Goal: Information Seeking & Learning: Learn about a topic

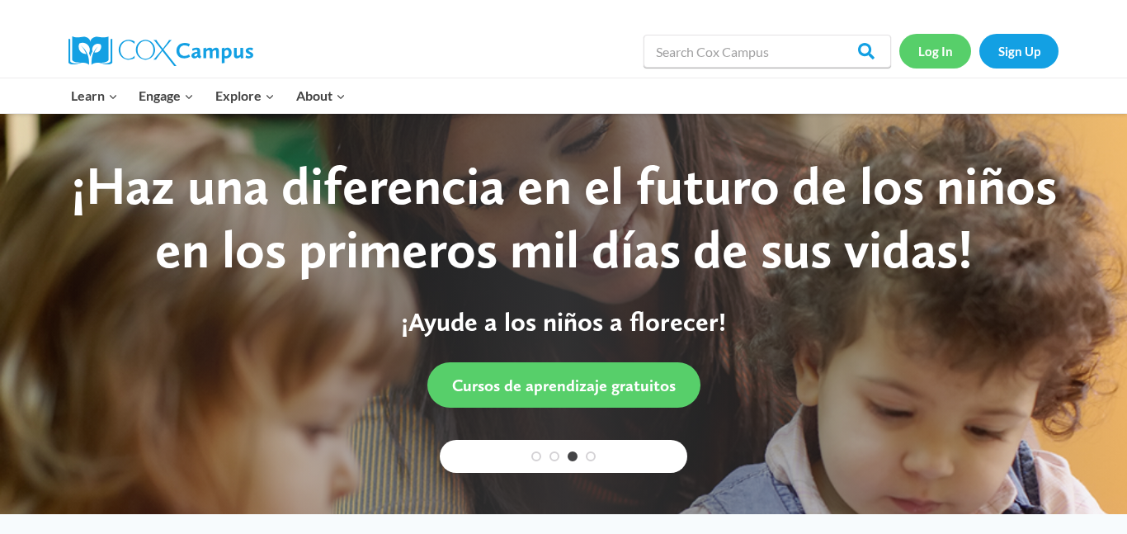
click at [930, 59] on link "Log In" at bounding box center [935, 51] width 72 height 34
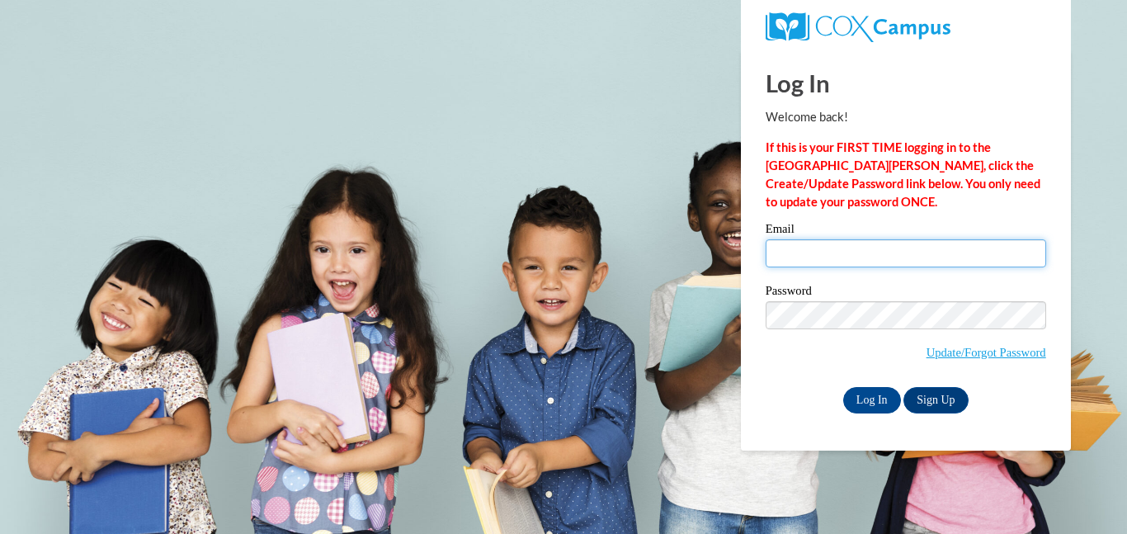
type input "[EMAIL_ADDRESS][DOMAIN_NAME]"
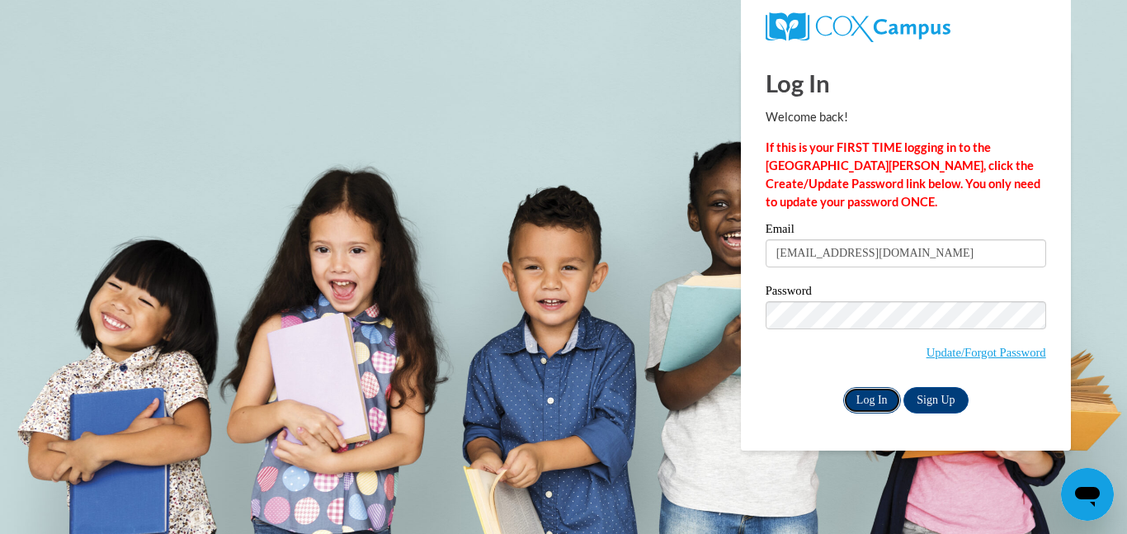
click at [849, 399] on input "Log In" at bounding box center [872, 400] width 58 height 26
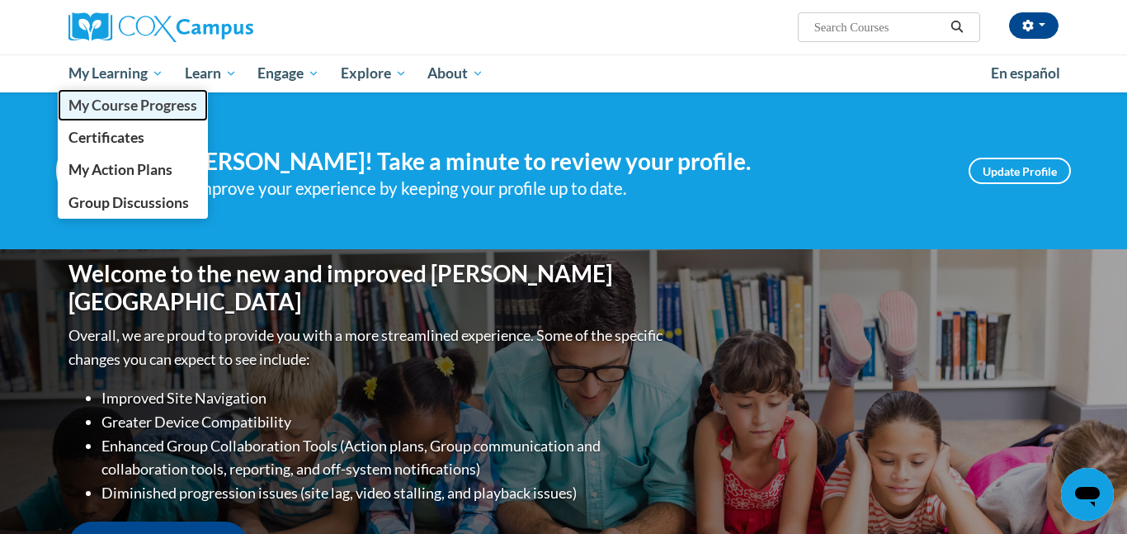
click at [140, 115] on link "My Course Progress" at bounding box center [133, 105] width 150 height 32
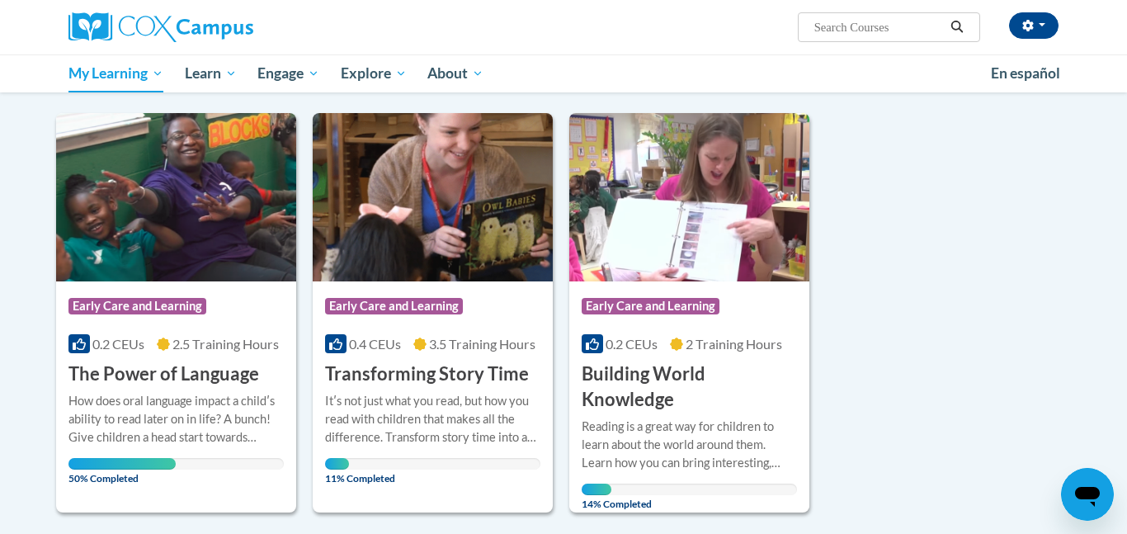
scroll to position [188, 0]
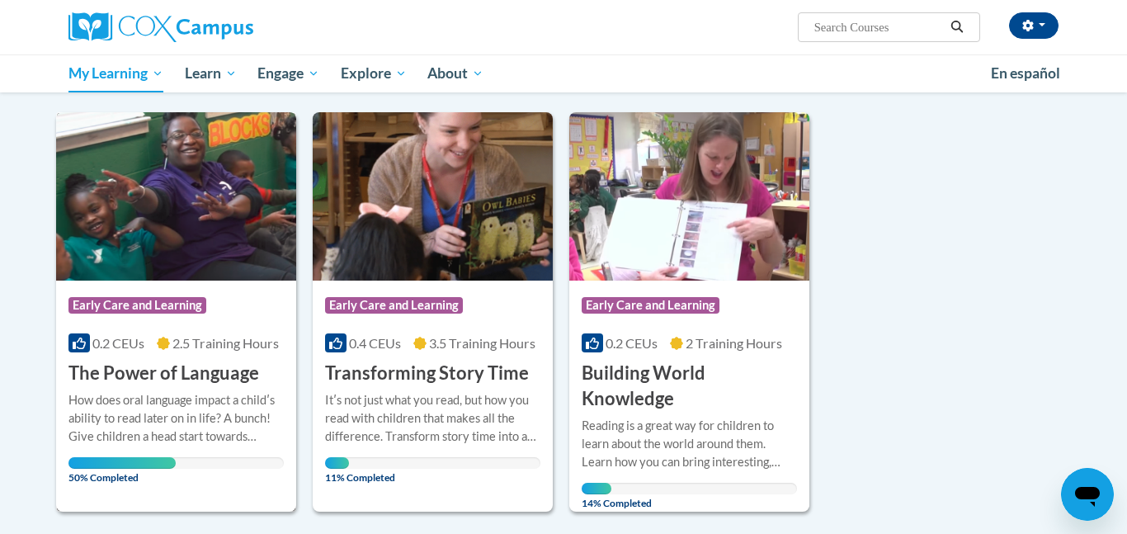
click at [144, 248] on img at bounding box center [176, 196] width 240 height 168
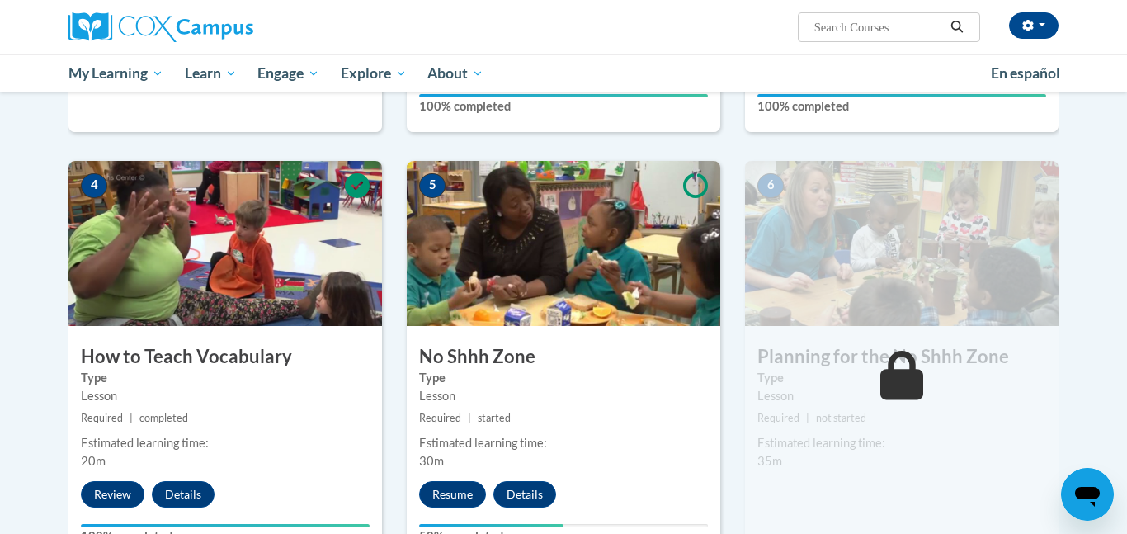
scroll to position [935, 0]
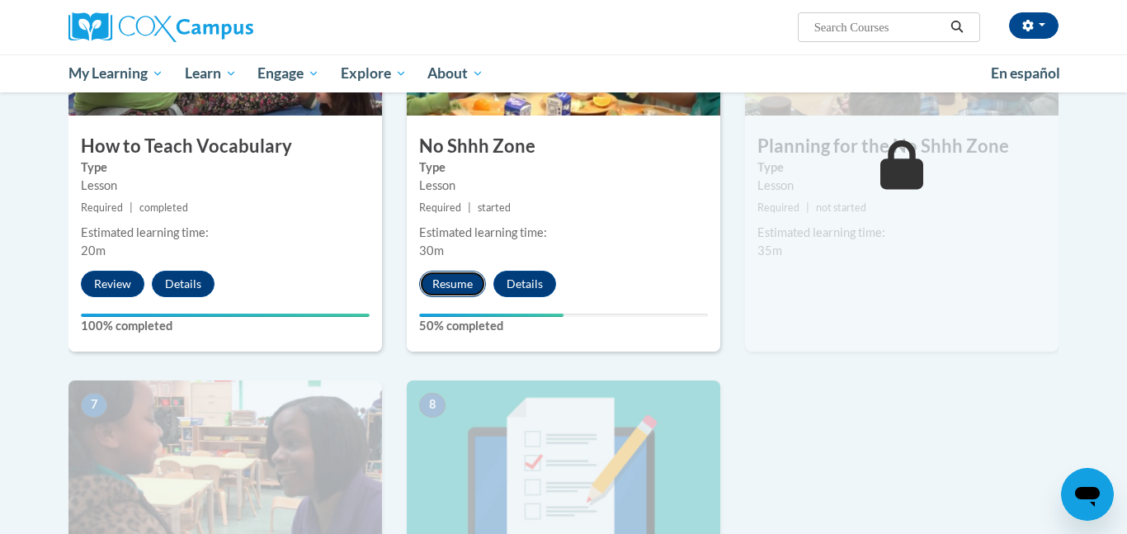
click at [442, 280] on button "Resume" at bounding box center [452, 284] width 67 height 26
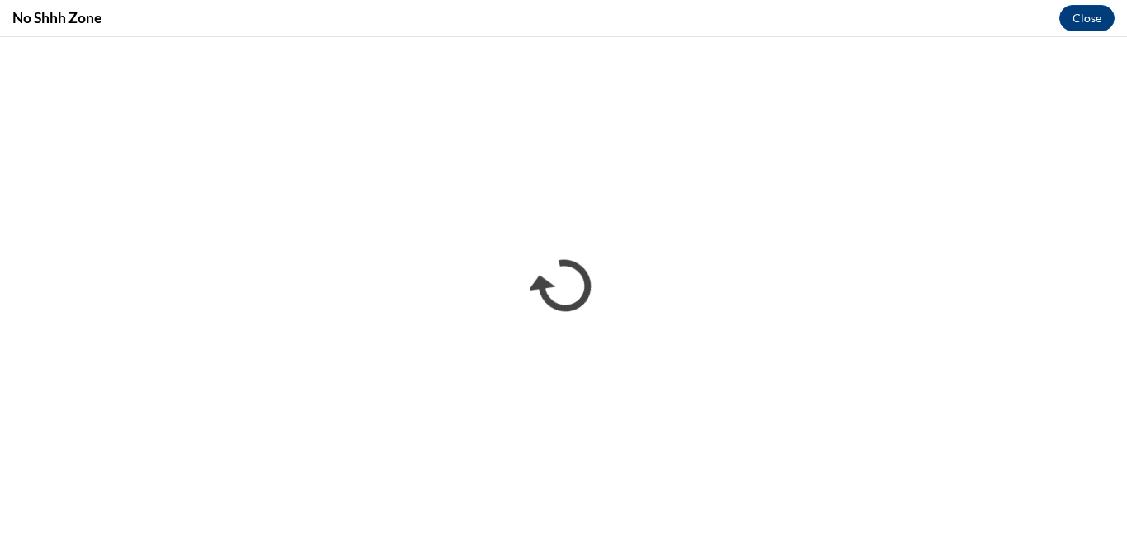
scroll to position [0, 0]
click at [1094, 18] on button "Close" at bounding box center [1086, 18] width 55 height 26
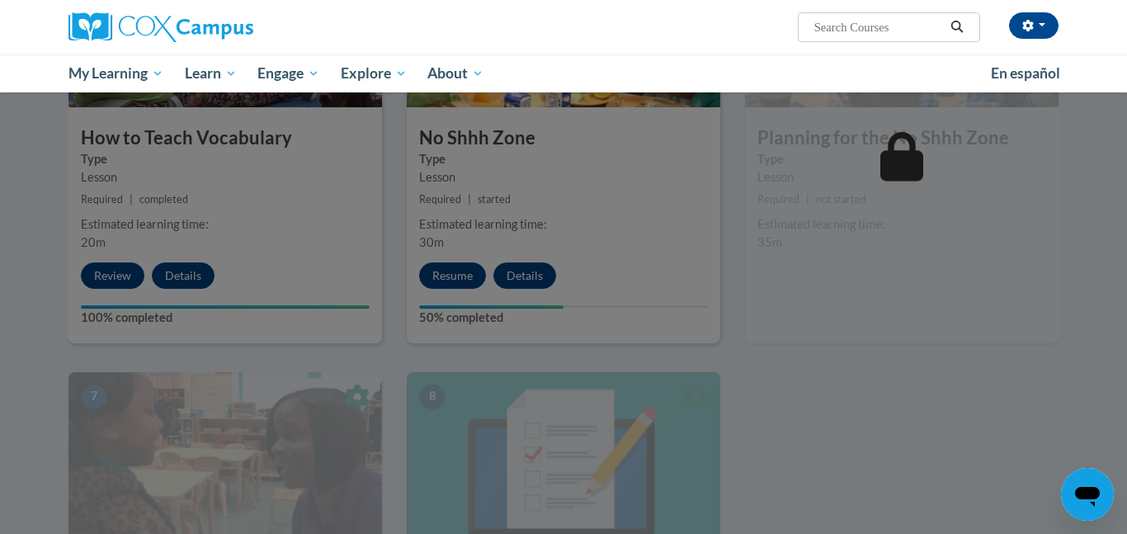
scroll to position [955, 0]
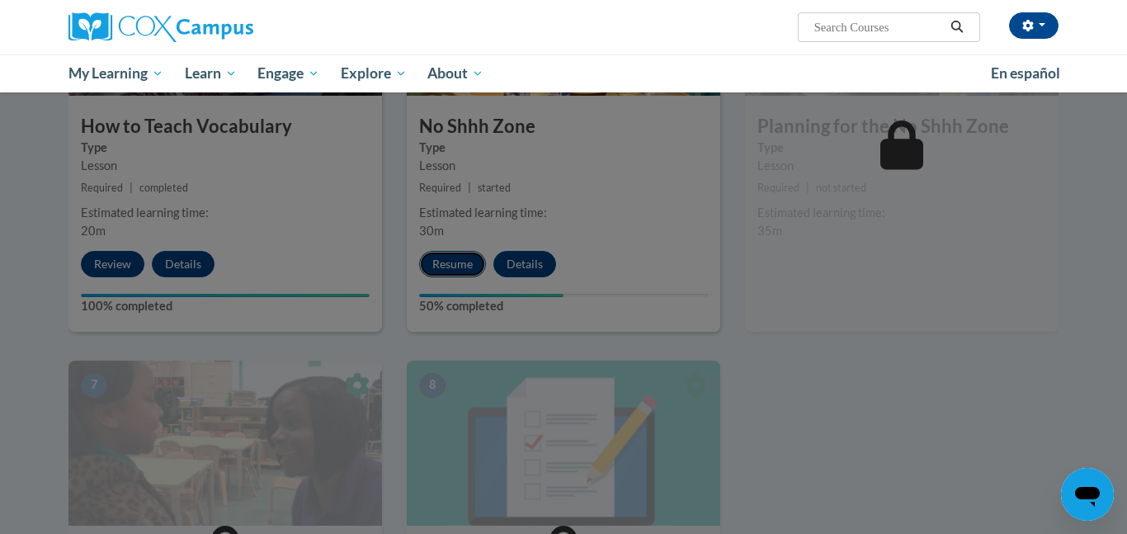
click at [458, 265] on button "Resume" at bounding box center [452, 264] width 67 height 26
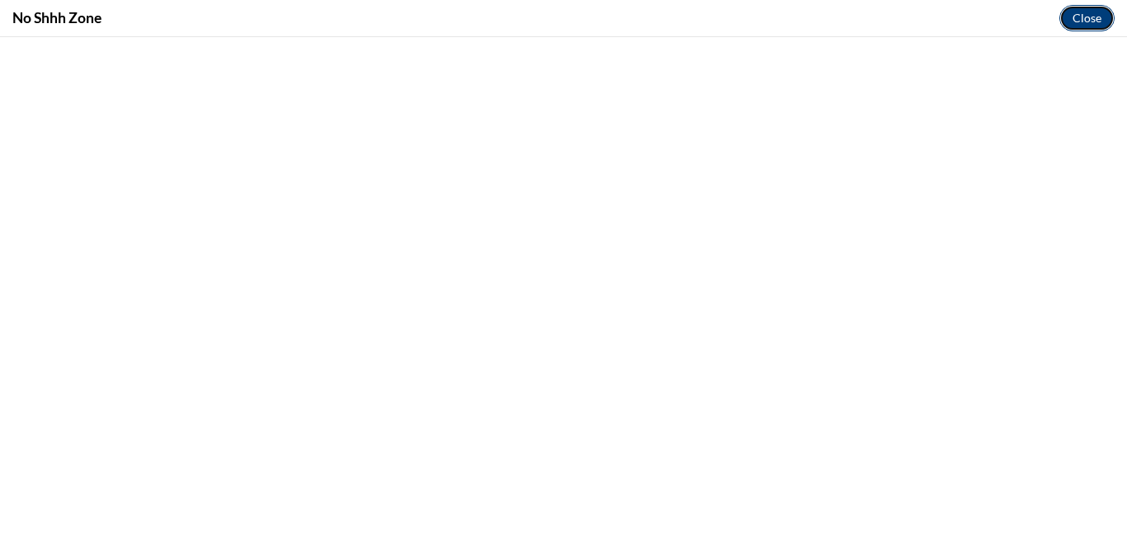
click at [1093, 14] on button "Close" at bounding box center [1086, 18] width 55 height 26
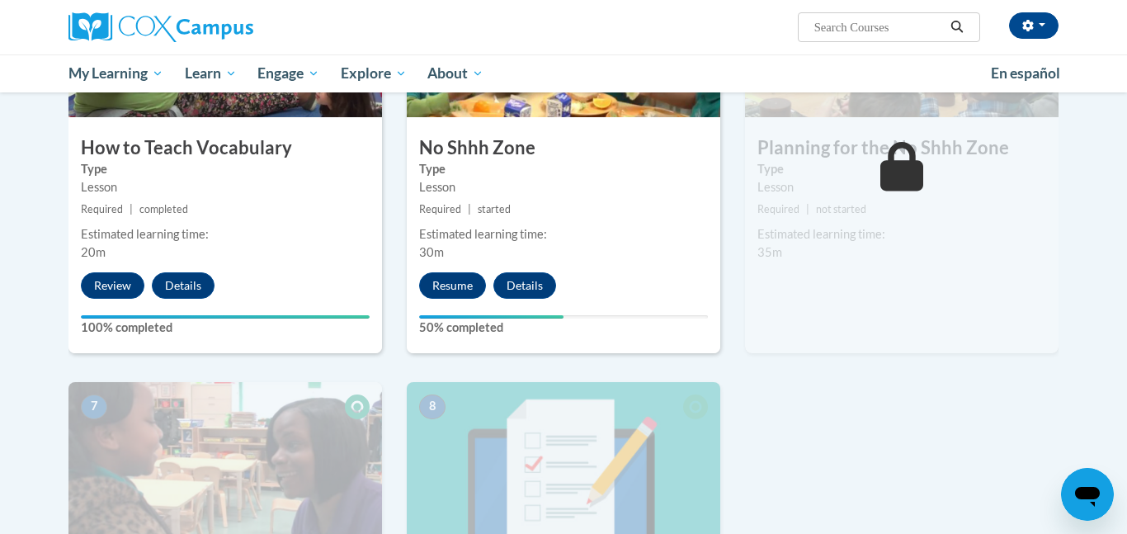
scroll to position [940, 0]
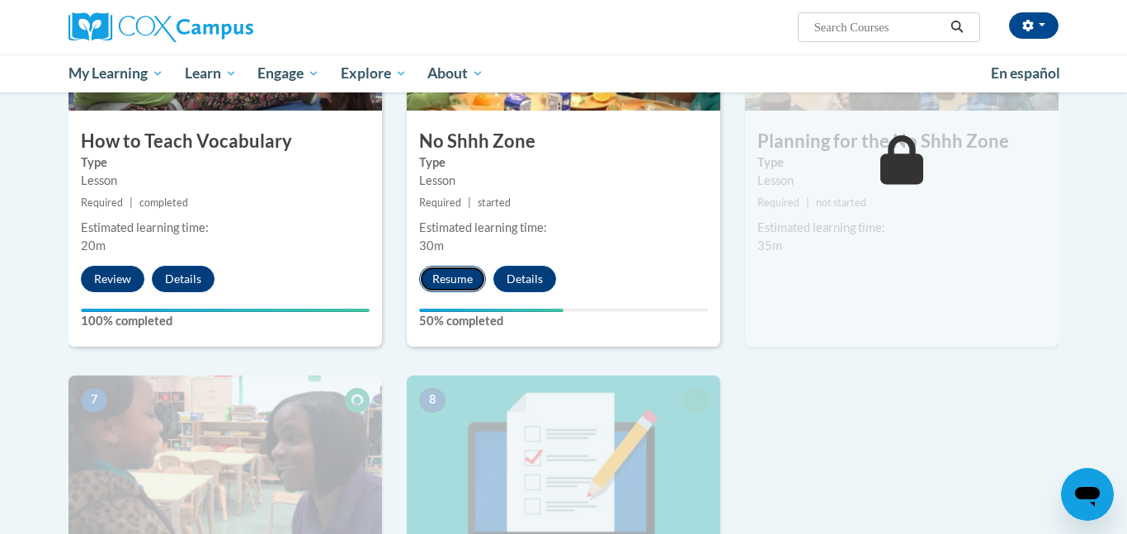
click at [465, 271] on button "Resume" at bounding box center [452, 279] width 67 height 26
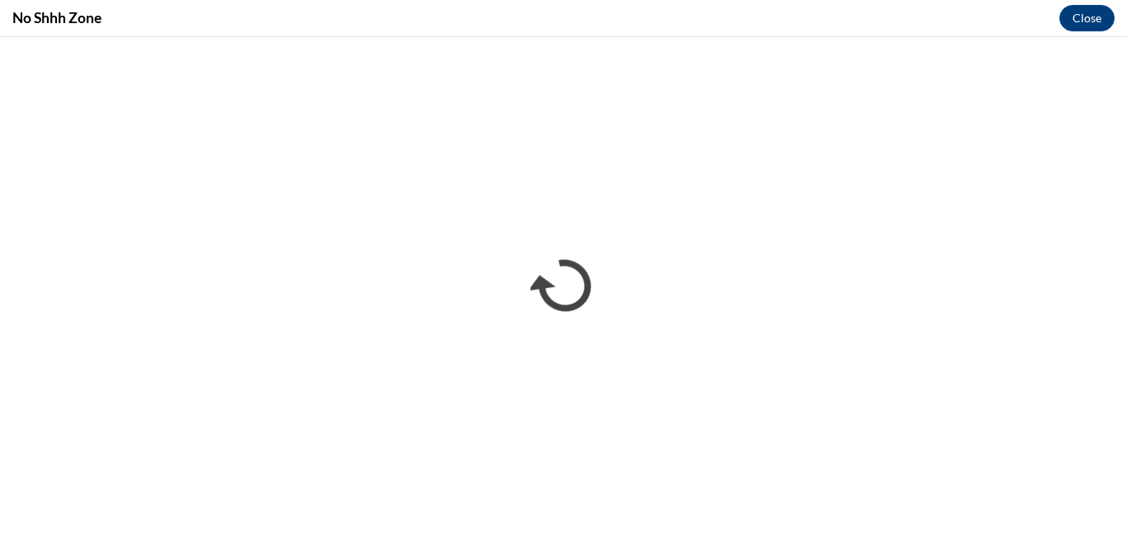
scroll to position [0, 0]
click at [1099, 7] on button "Close" at bounding box center [1086, 18] width 55 height 26
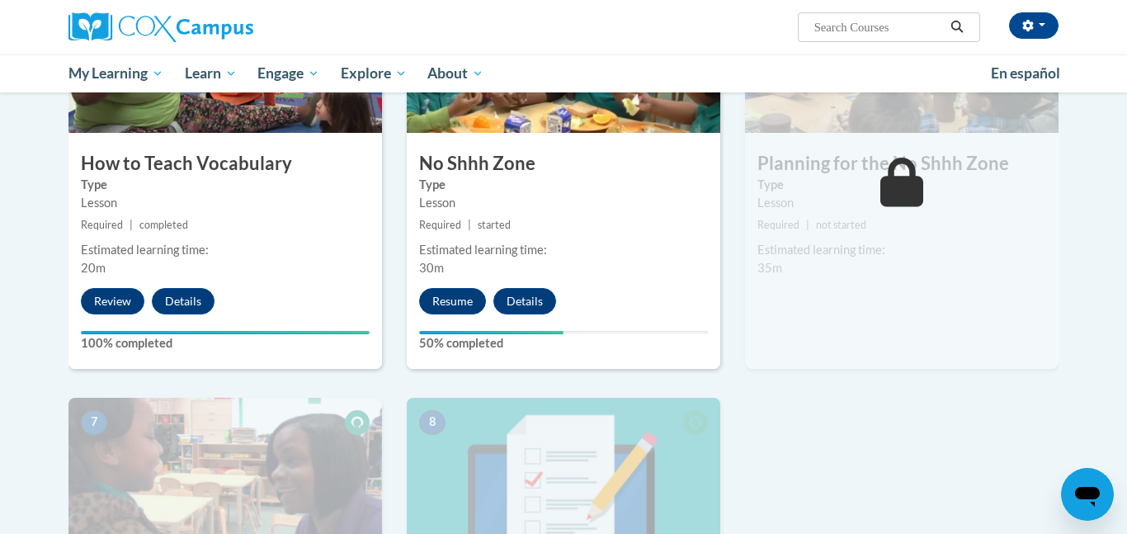
scroll to position [916, 0]
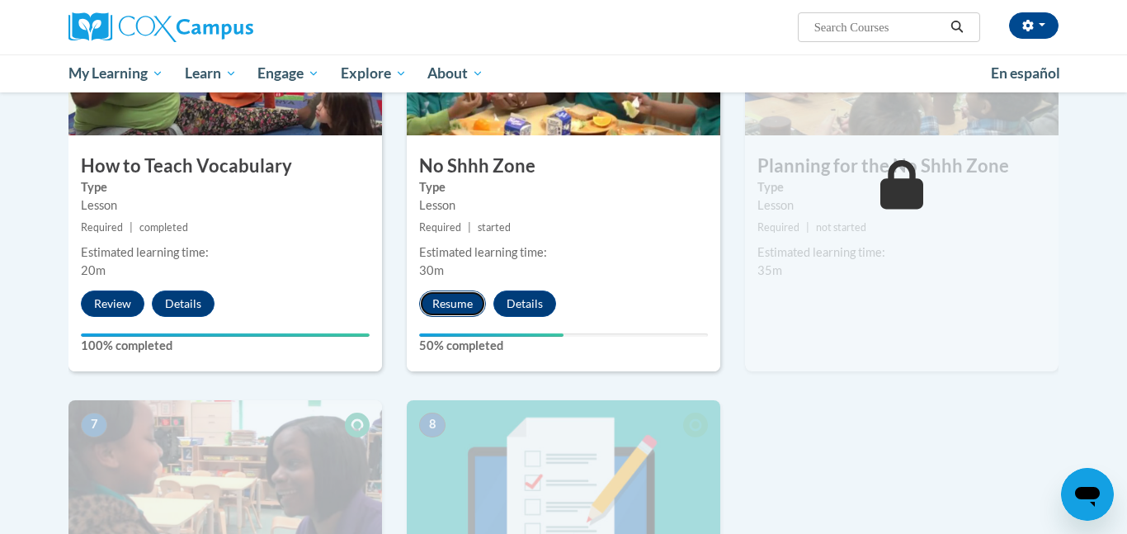
click at [446, 314] on button "Resume" at bounding box center [452, 303] width 67 height 26
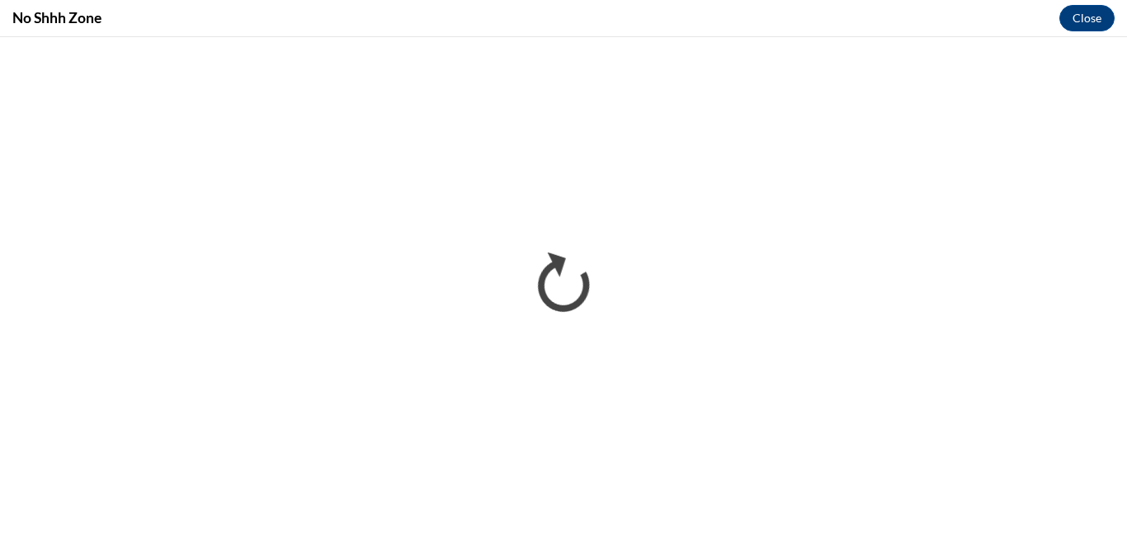
scroll to position [0, 0]
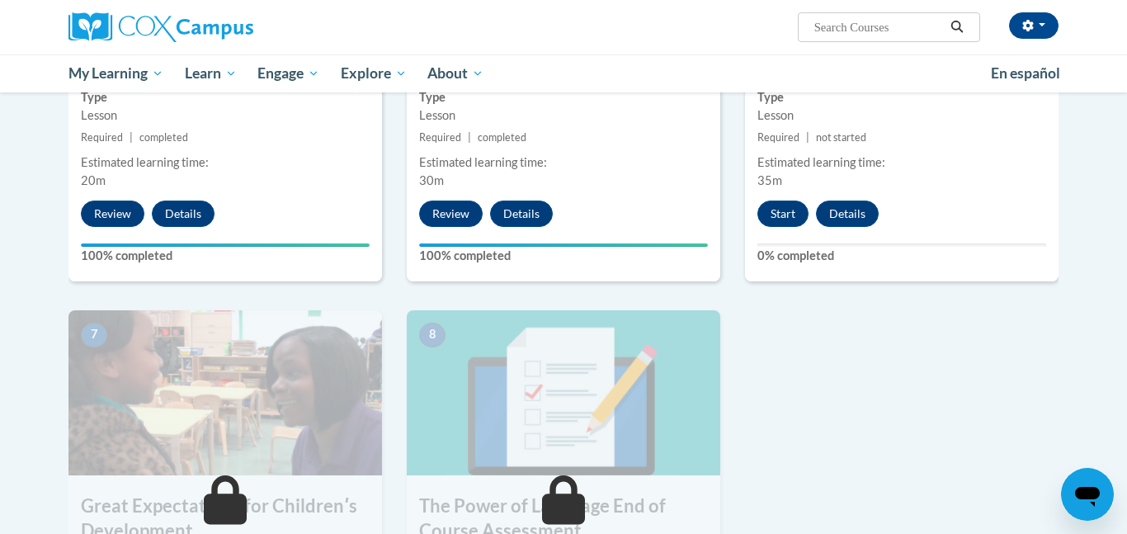
scroll to position [1025, 0]
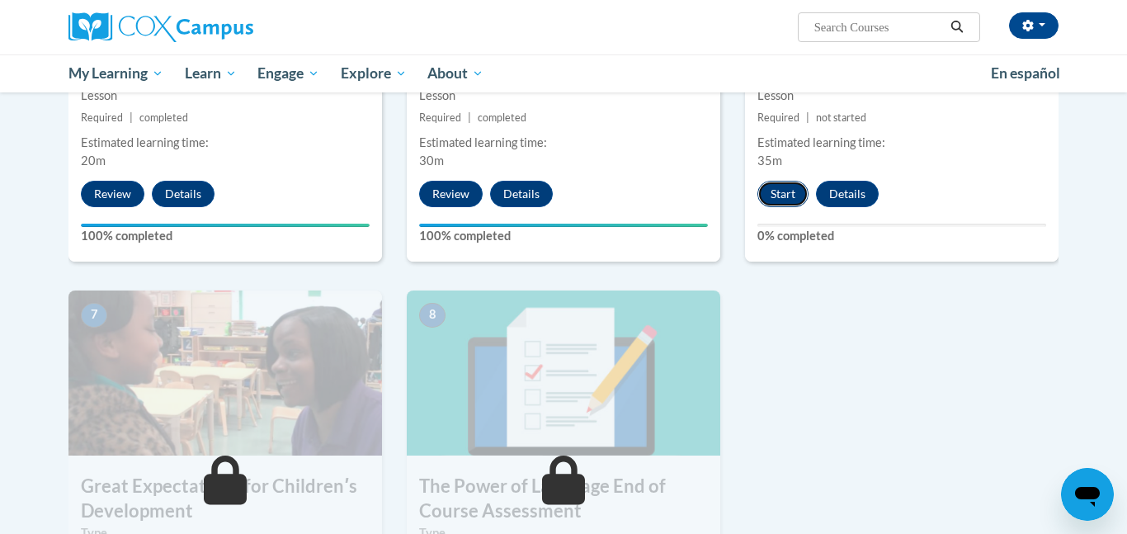
click at [797, 188] on button "Start" at bounding box center [782, 194] width 51 height 26
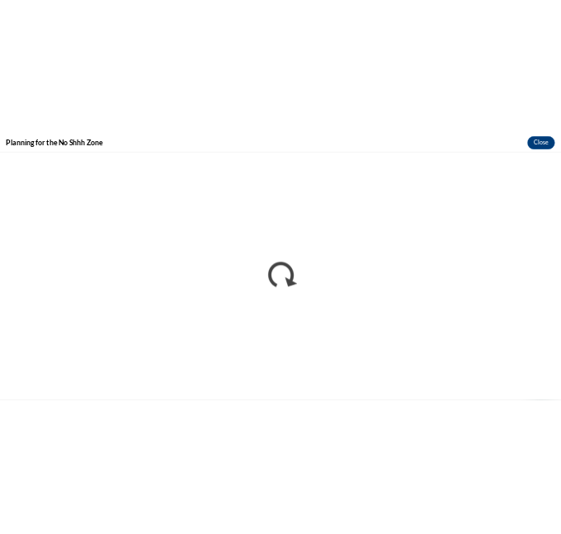
scroll to position [0, 0]
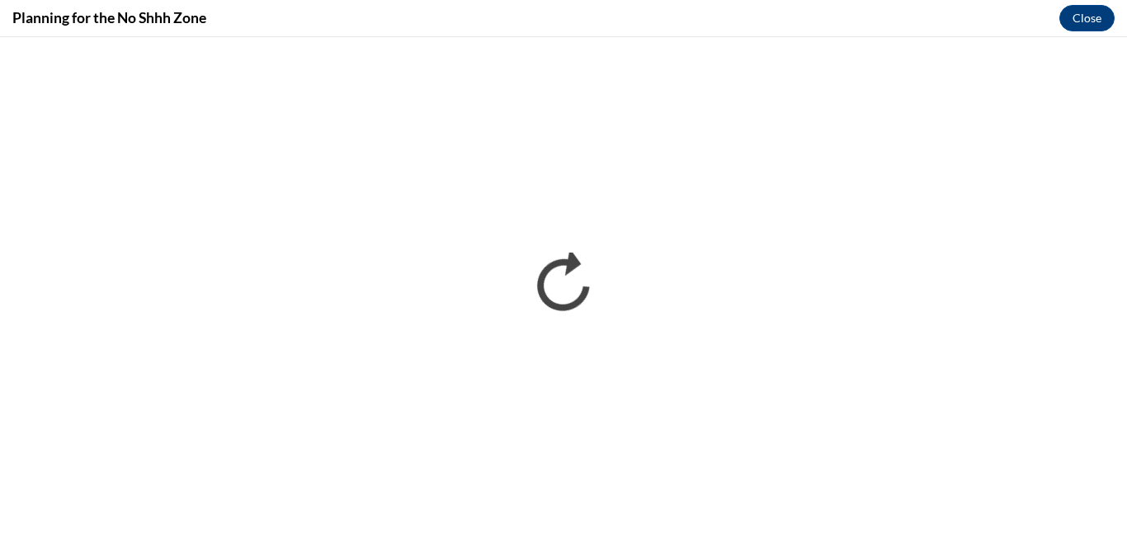
click at [714, 14] on div "Planning for the No Shhh Zone Close" at bounding box center [563, 18] width 1127 height 37
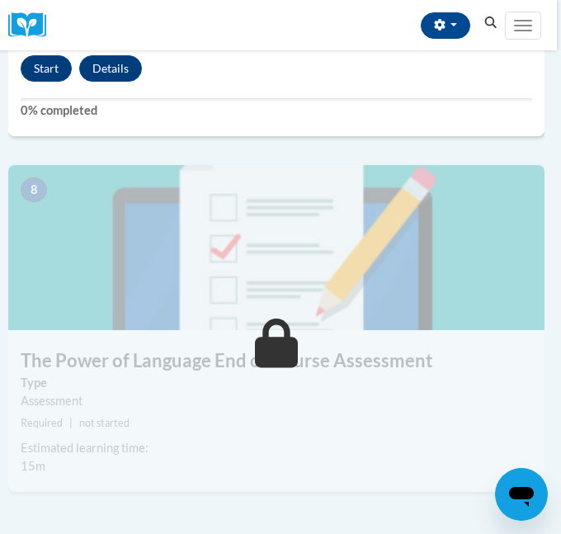
scroll to position [3247, 4]
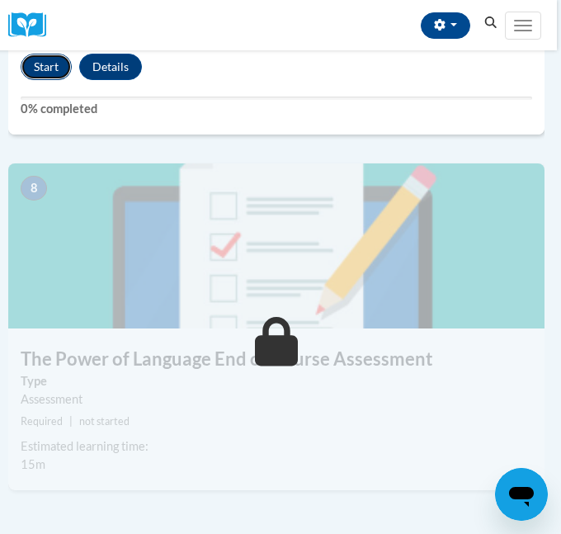
click at [53, 68] on button "Start" at bounding box center [46, 67] width 51 height 26
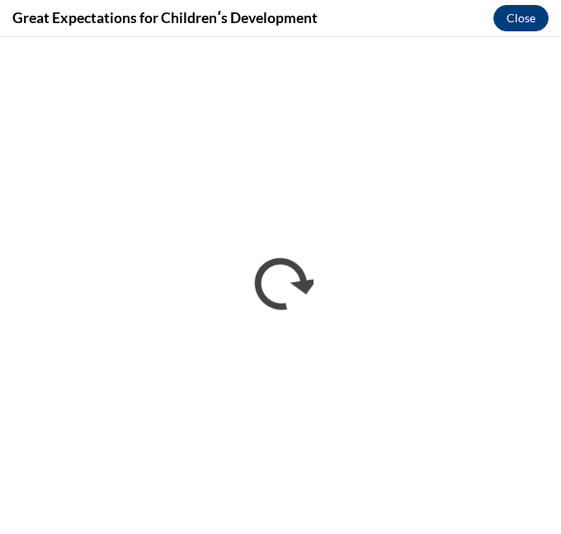
scroll to position [0, 0]
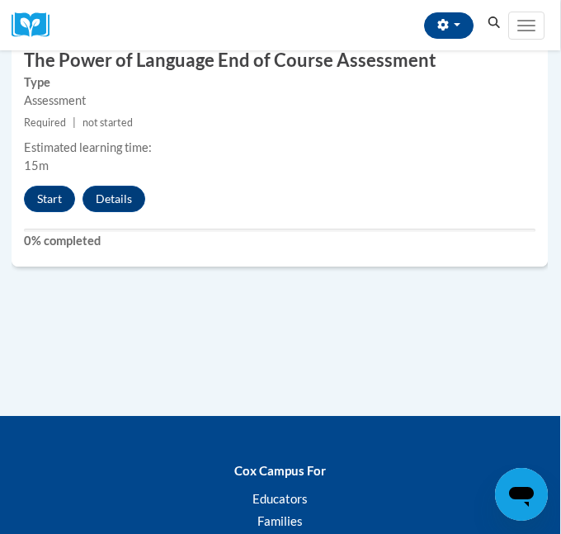
scroll to position [3545, 1]
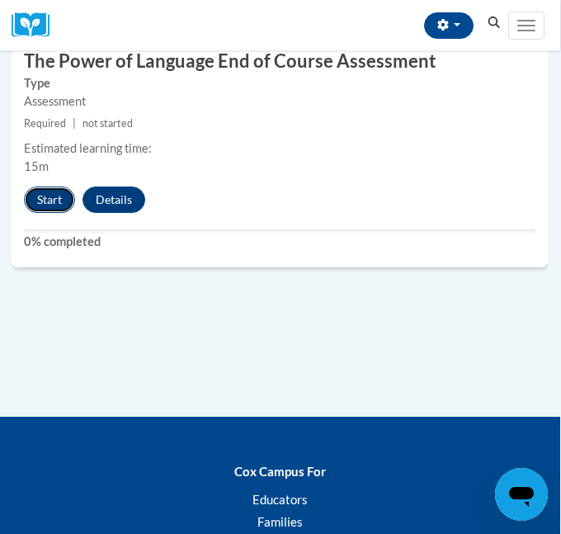
click at [42, 196] on button "Start" at bounding box center [49, 199] width 51 height 26
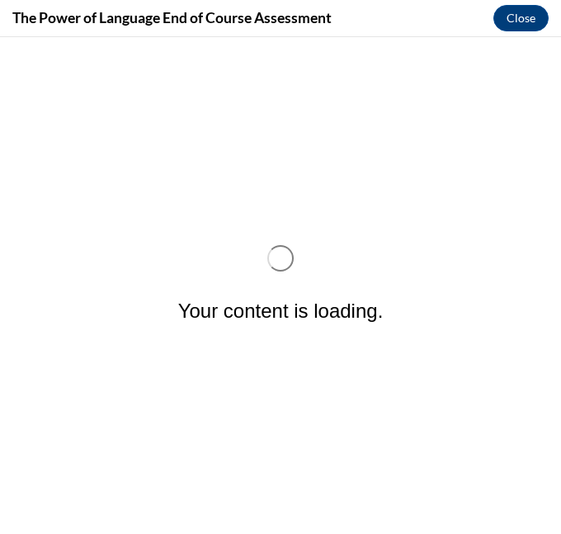
scroll to position [0, 0]
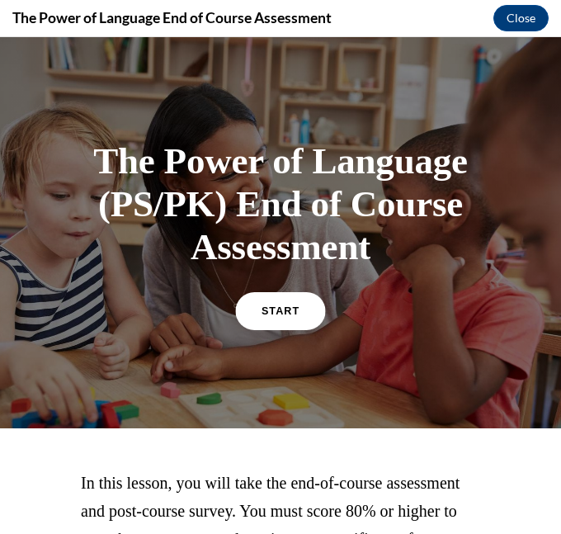
click at [291, 314] on span "START" at bounding box center [280, 310] width 38 height 12
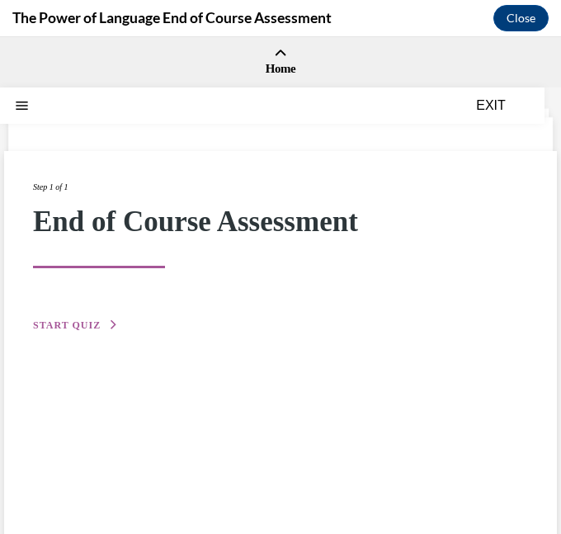
click at [66, 329] on span "START QUIZ" at bounding box center [67, 325] width 68 height 12
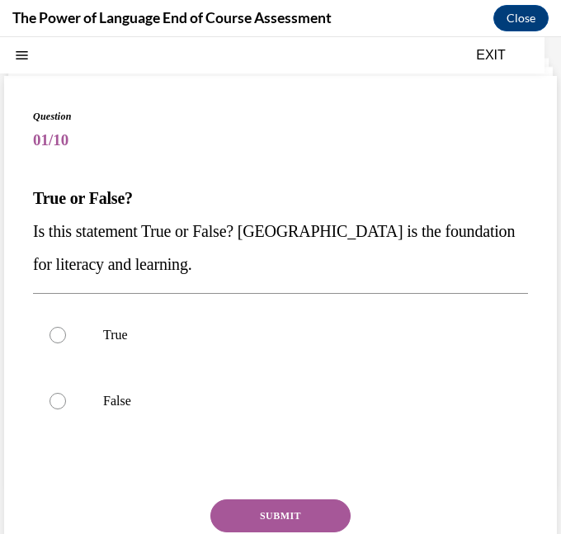
scroll to position [57, 0]
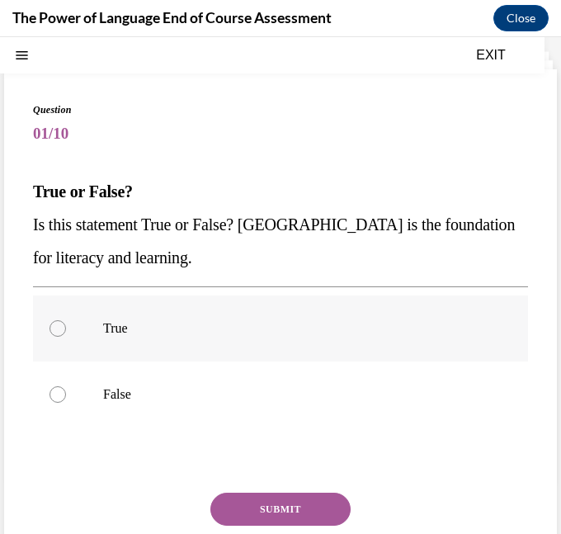
click at [85, 321] on label "True" at bounding box center [280, 328] width 495 height 66
click at [66, 321] on input "True" at bounding box center [57, 328] width 16 height 16
radio input "true"
click at [283, 503] on button "SUBMIT" at bounding box center [280, 508] width 140 height 33
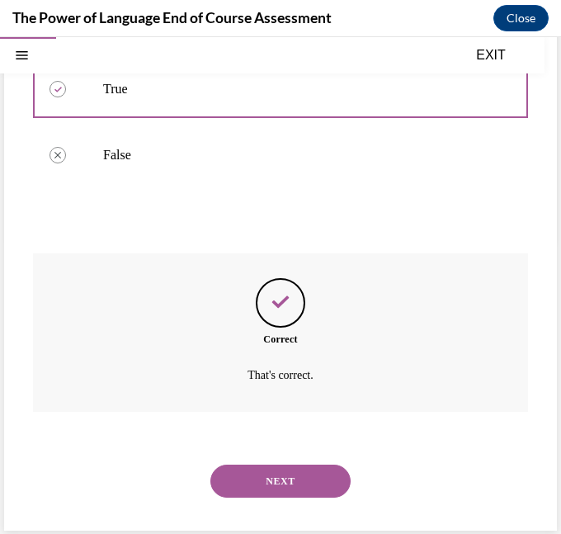
scroll to position [301, 0]
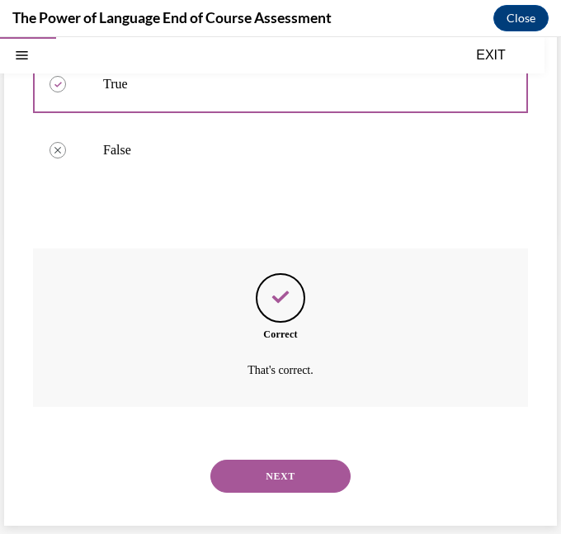
click at [327, 463] on button "NEXT" at bounding box center [280, 475] width 140 height 33
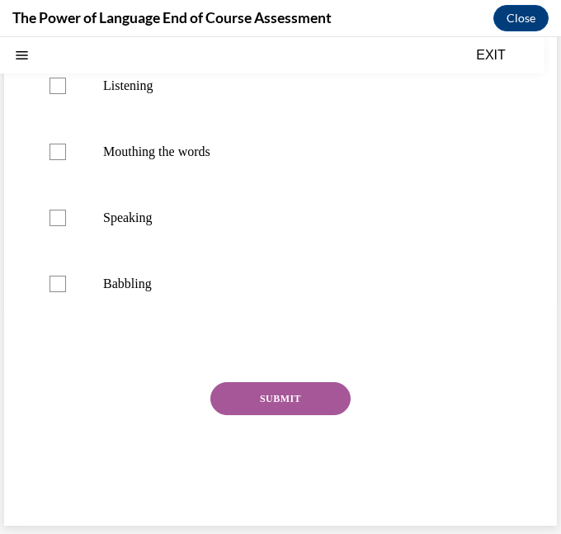
scroll to position [0, 0]
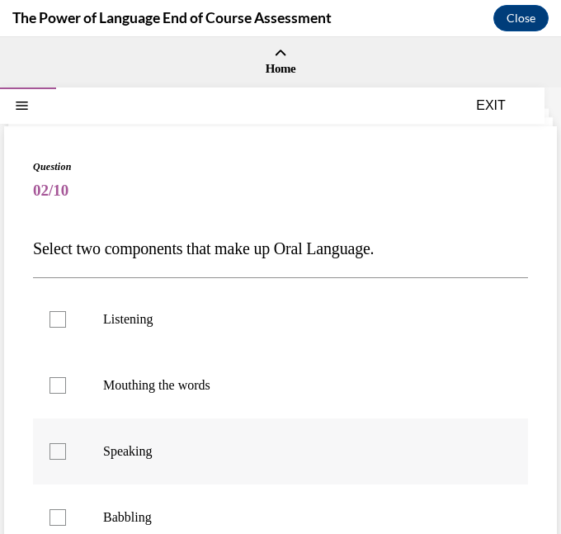
click at [123, 459] on p "Speaking" at bounding box center [295, 451] width 384 height 16
click at [66, 459] on input "Speaking" at bounding box center [57, 451] width 16 height 16
checkbox input "true"
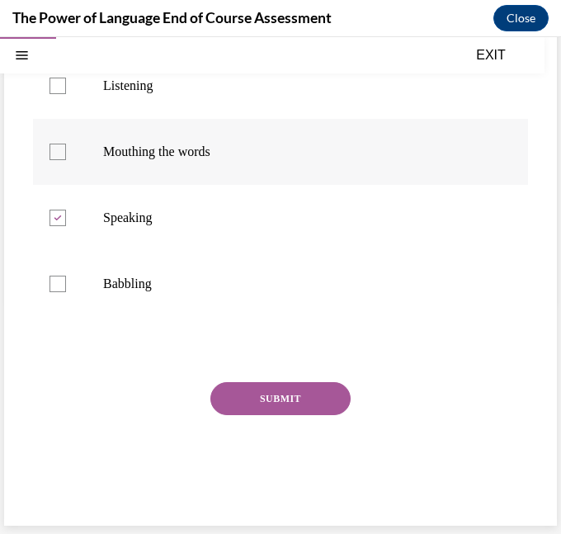
click at [191, 136] on label "Mouthing the words" at bounding box center [280, 152] width 495 height 66
click at [66, 144] on input "Mouthing the words" at bounding box center [57, 152] width 16 height 16
checkbox input "true"
click at [246, 393] on button "SUBMIT" at bounding box center [280, 398] width 140 height 33
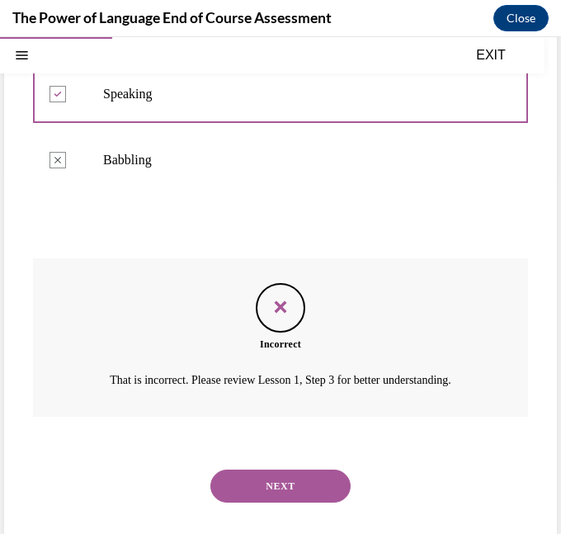
scroll to position [367, 0]
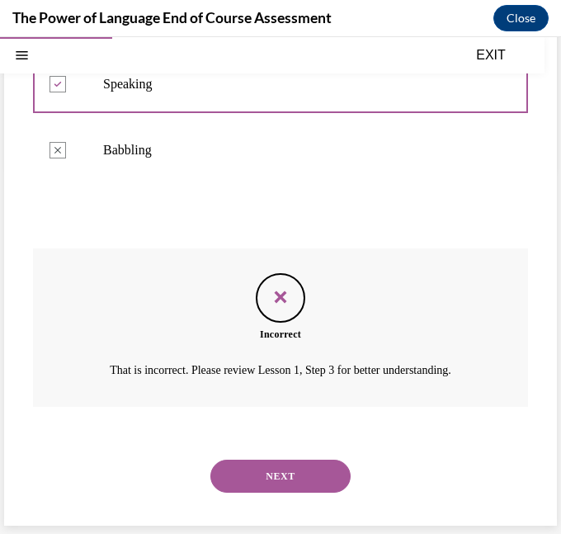
click at [270, 467] on button "NEXT" at bounding box center [280, 475] width 140 height 33
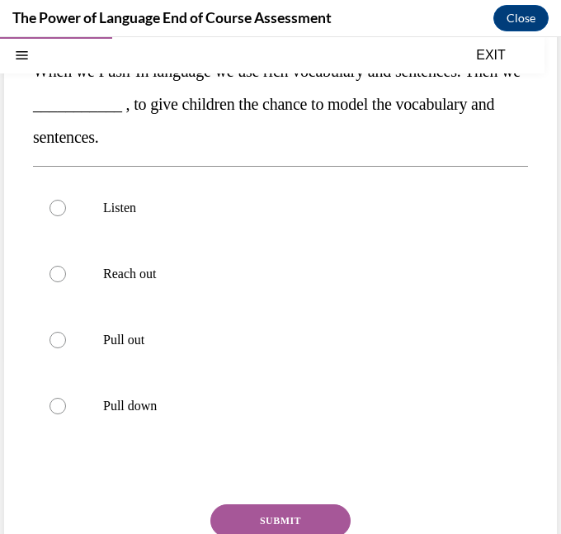
scroll to position [180, 0]
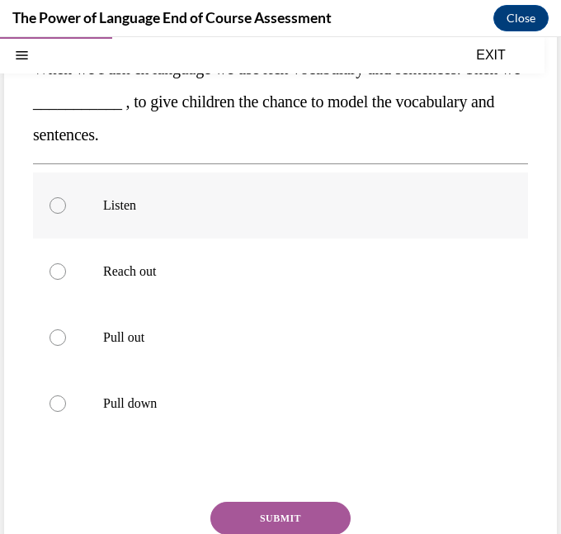
click at [92, 202] on label "Listen" at bounding box center [280, 205] width 495 height 66
click at [66, 202] on input "Listen" at bounding box center [57, 205] width 16 height 16
radio input "true"
click at [119, 267] on p "Reach out" at bounding box center [295, 271] width 384 height 16
click at [66, 267] on input "Reach out" at bounding box center [57, 271] width 16 height 16
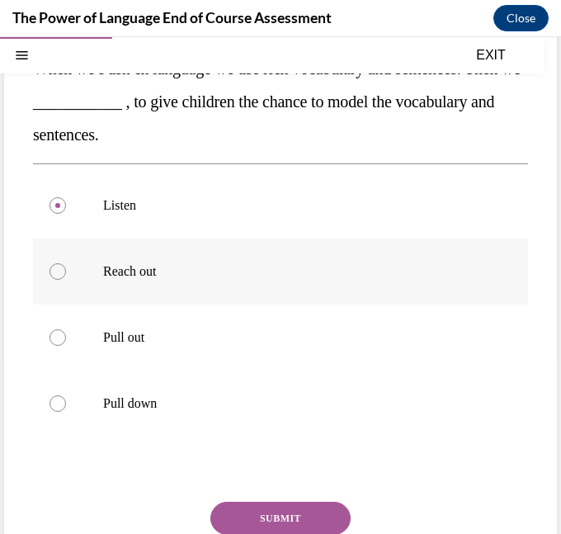
radio input "true"
click at [289, 504] on button "SUBMIT" at bounding box center [280, 518] width 140 height 33
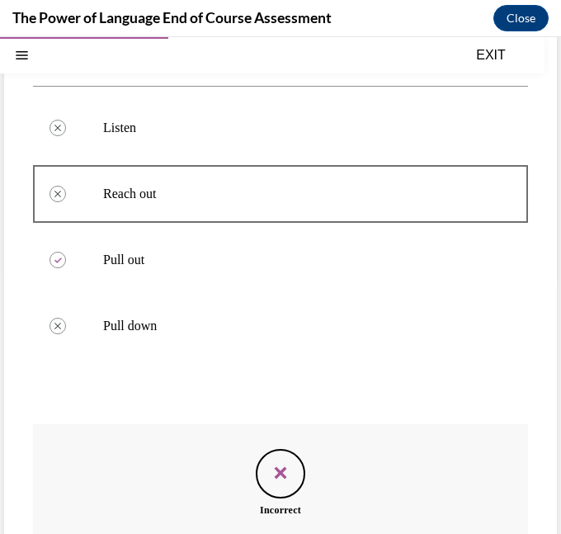
scroll to position [433, 0]
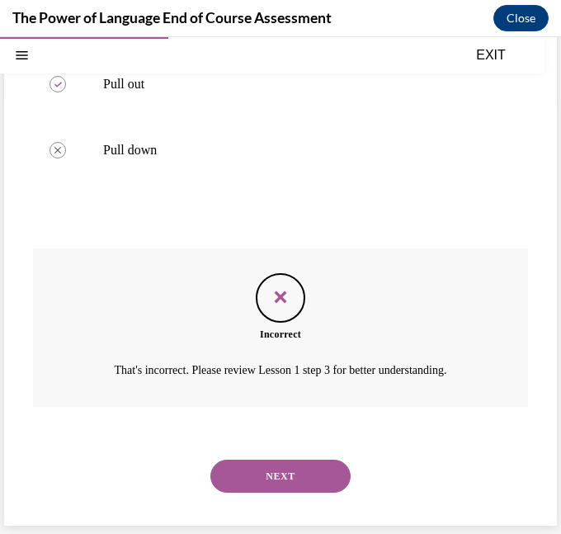
click at [335, 459] on button "NEXT" at bounding box center [280, 475] width 140 height 33
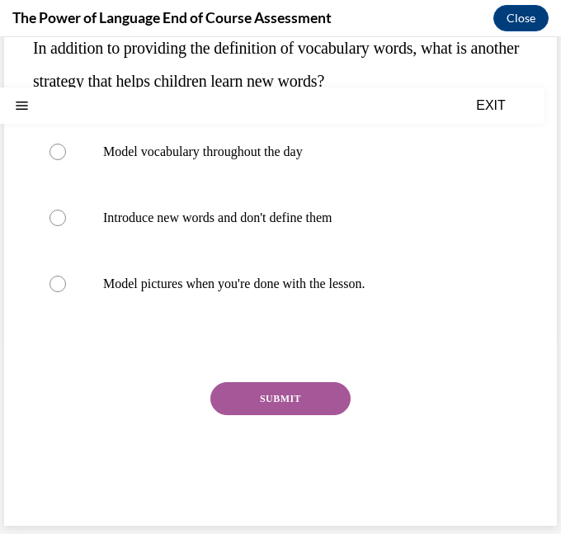
scroll to position [0, 0]
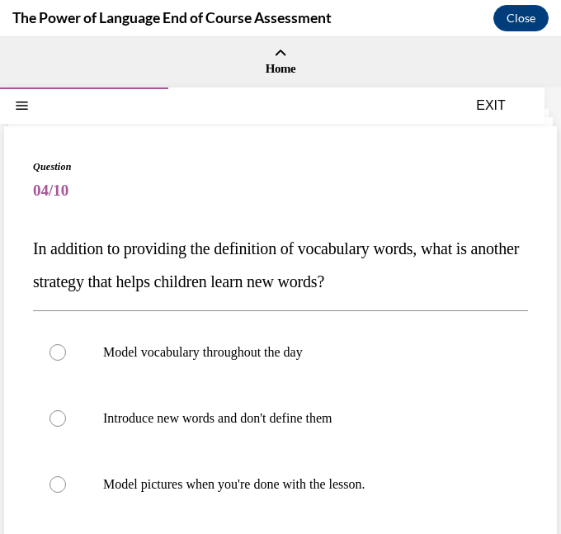
click at [323, 205] on span "04/10" at bounding box center [280, 190] width 495 height 33
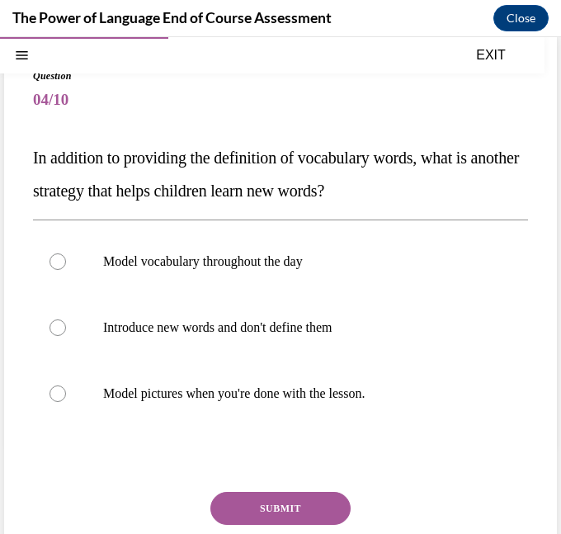
scroll to position [106, 0]
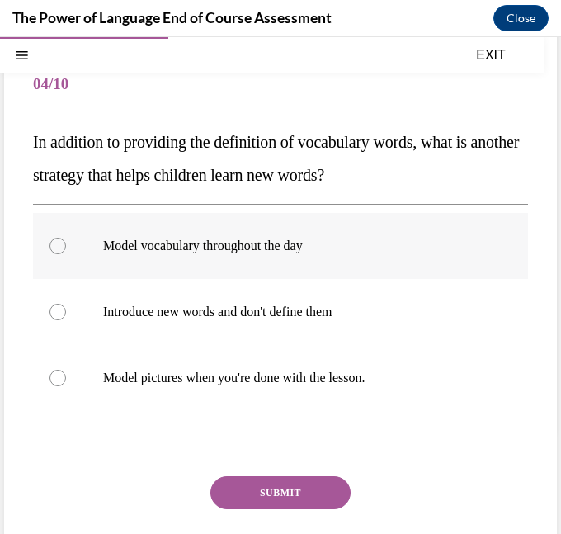
click at [266, 235] on label "Model vocabulary throughout the day" at bounding box center [280, 246] width 495 height 66
click at [66, 238] on input "Model vocabulary throughout the day" at bounding box center [57, 246] width 16 height 16
radio input "true"
click at [305, 311] on p "Introduce new words and don't define them" at bounding box center [295, 312] width 384 height 16
click at [66, 311] on input "Introduce new words and don't define them" at bounding box center [57, 312] width 16 height 16
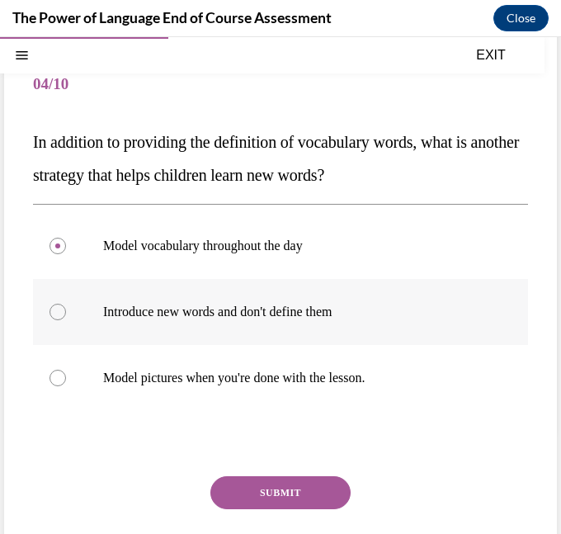
radio input "true"
click at [285, 238] on p "Model vocabulary throughout the day" at bounding box center [295, 246] width 384 height 16
click at [66, 238] on input "Model vocabulary throughout the day" at bounding box center [57, 246] width 16 height 16
radio input "true"
click at [312, 481] on button "SUBMIT" at bounding box center [280, 492] width 140 height 33
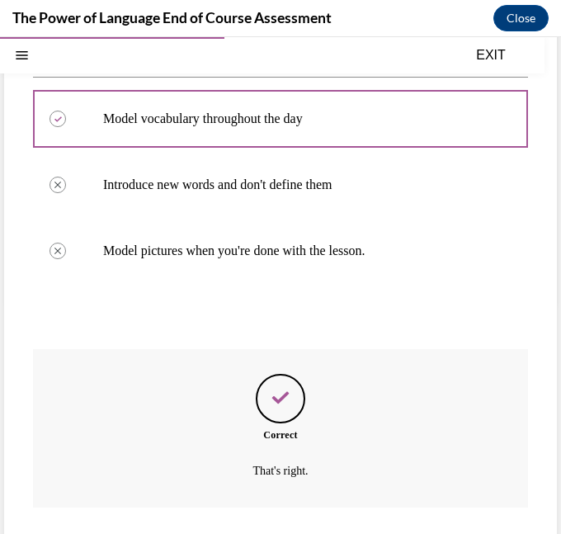
scroll to position [334, 0]
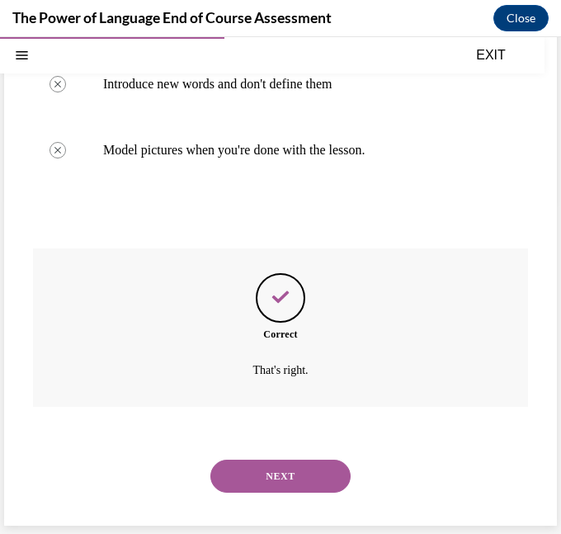
click at [327, 465] on button "NEXT" at bounding box center [280, 475] width 140 height 33
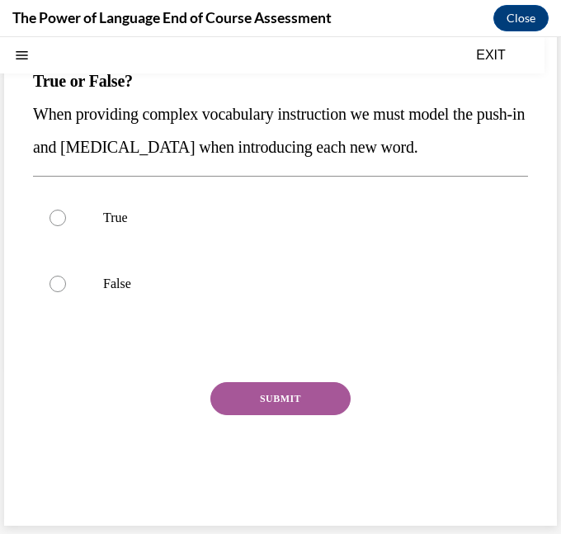
scroll to position [0, 0]
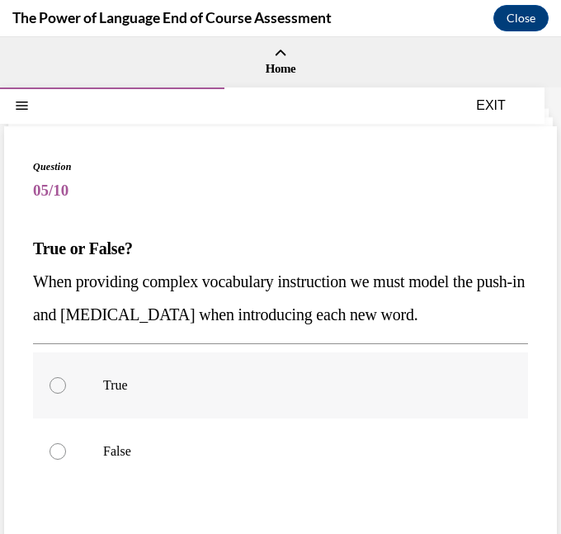
click at [121, 398] on label "True" at bounding box center [280, 385] width 495 height 66
click at [66, 393] on input "True" at bounding box center [57, 385] width 16 height 16
radio input "true"
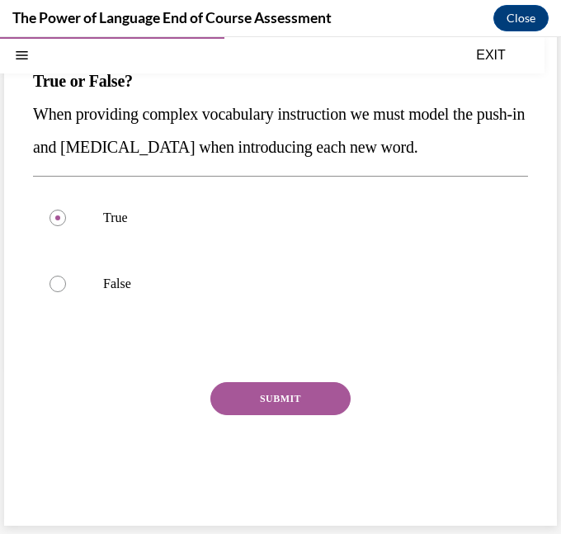
click at [318, 413] on button "SUBMIT" at bounding box center [280, 398] width 140 height 33
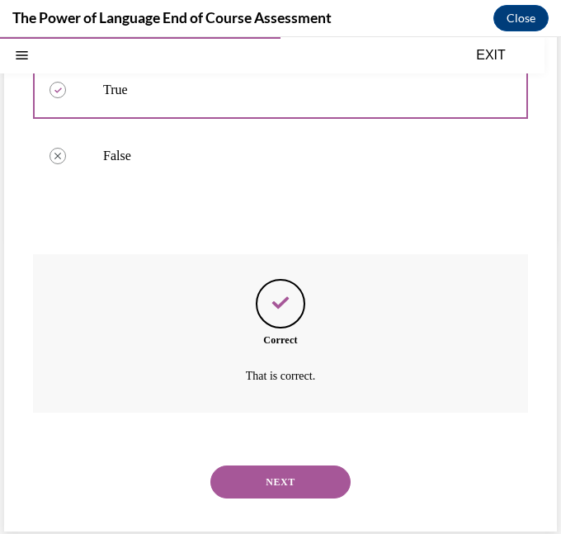
scroll to position [301, 0]
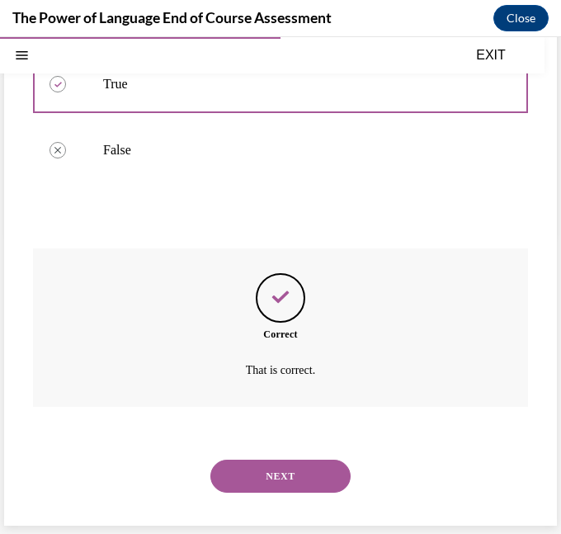
click at [336, 470] on button "NEXT" at bounding box center [280, 475] width 140 height 33
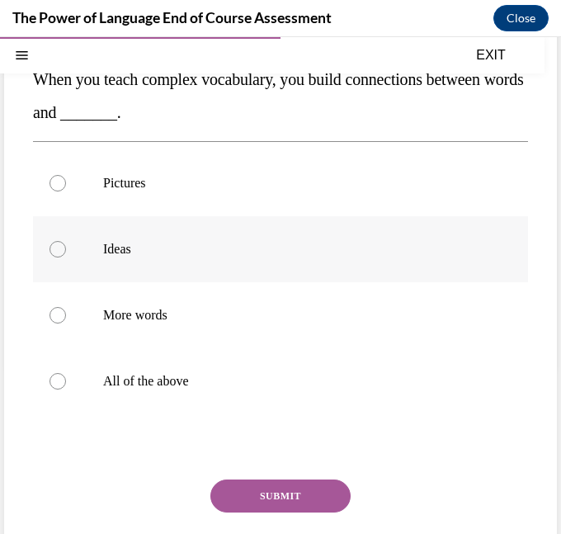
scroll to position [179, 0]
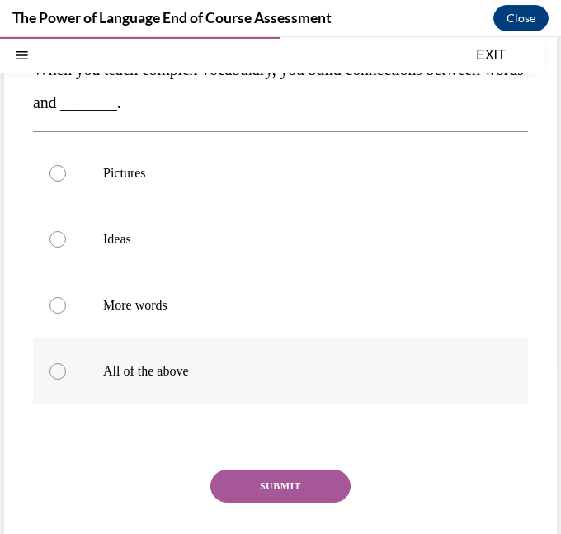
click at [134, 374] on p "All of the above" at bounding box center [295, 371] width 384 height 16
click at [66, 374] on input "All of the above" at bounding box center [57, 371] width 16 height 16
radio input "true"
click at [290, 483] on button "SUBMIT" at bounding box center [280, 485] width 140 height 33
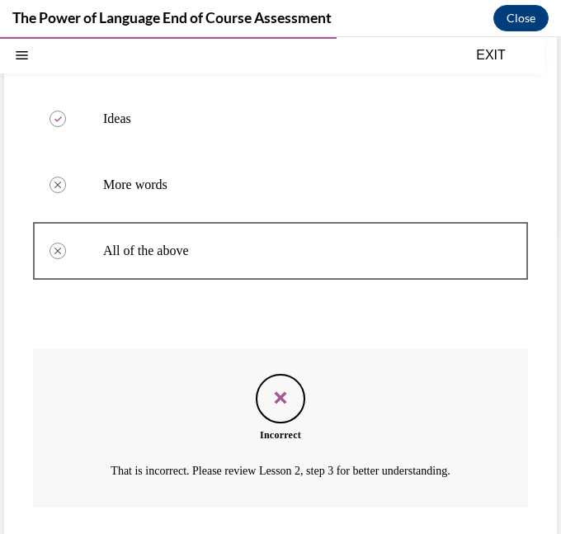
scroll to position [400, 0]
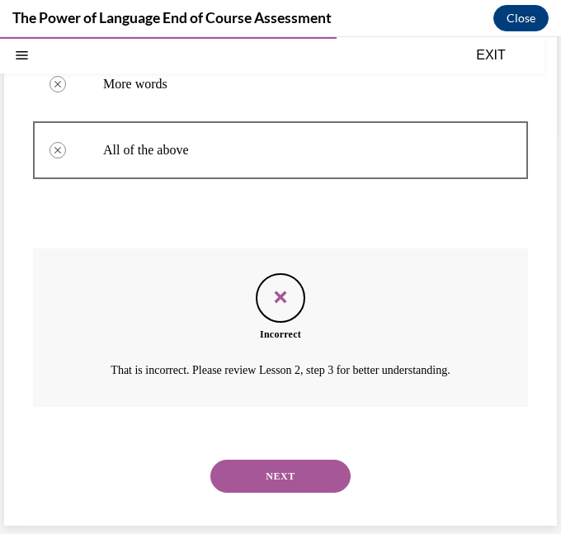
click at [270, 468] on button "NEXT" at bounding box center [280, 475] width 140 height 33
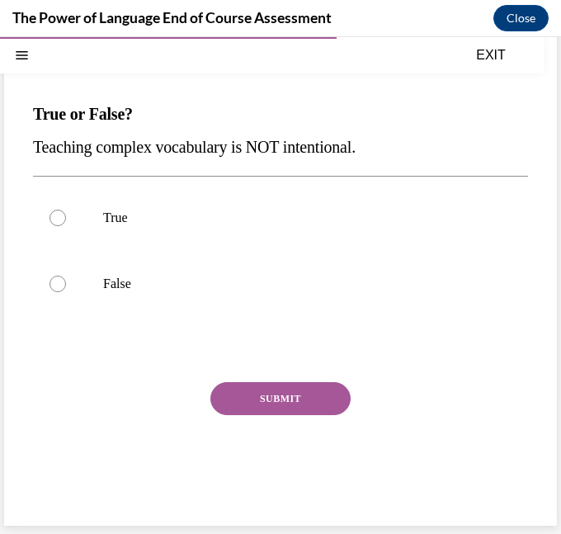
scroll to position [113, 0]
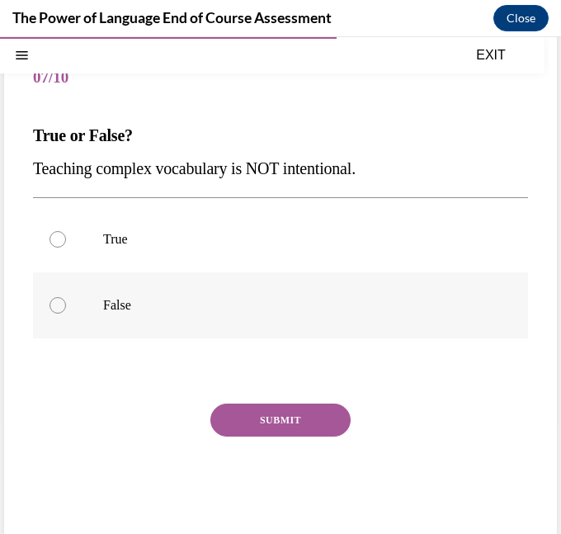
click at [112, 294] on label "False" at bounding box center [280, 305] width 495 height 66
click at [66, 297] on input "False" at bounding box center [57, 305] width 16 height 16
radio input "true"
click at [283, 407] on button "SUBMIT" at bounding box center [280, 419] width 140 height 33
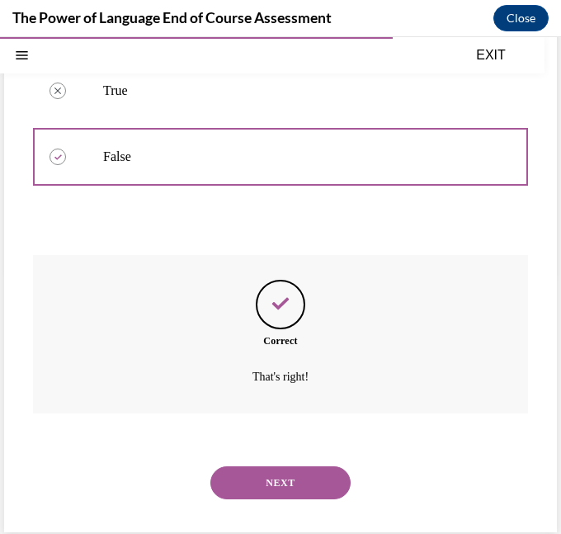
scroll to position [268, 0]
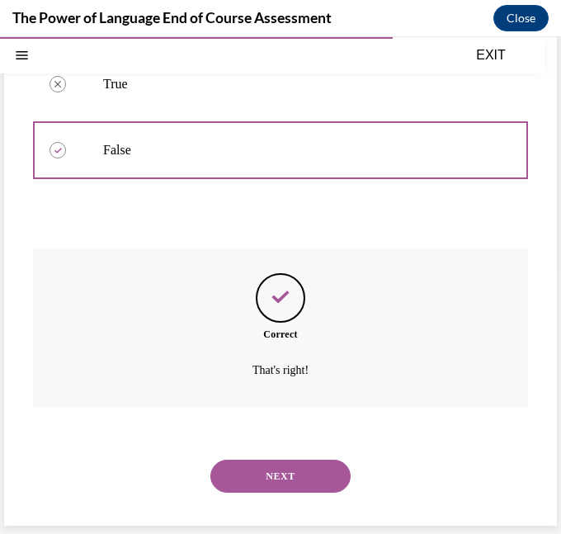
click at [315, 466] on button "NEXT" at bounding box center [280, 475] width 140 height 33
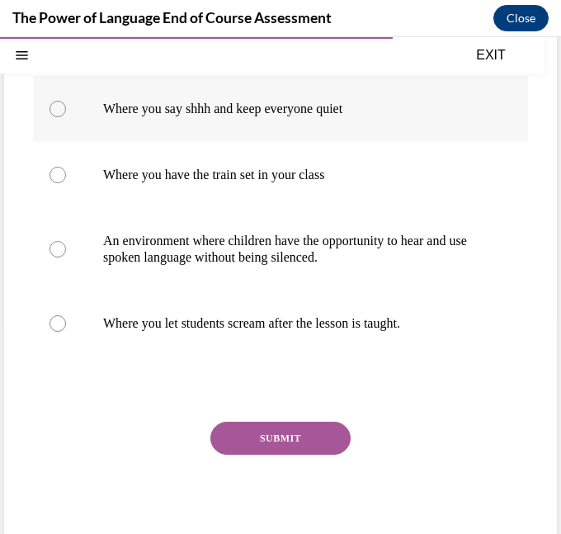
scroll to position [209, 0]
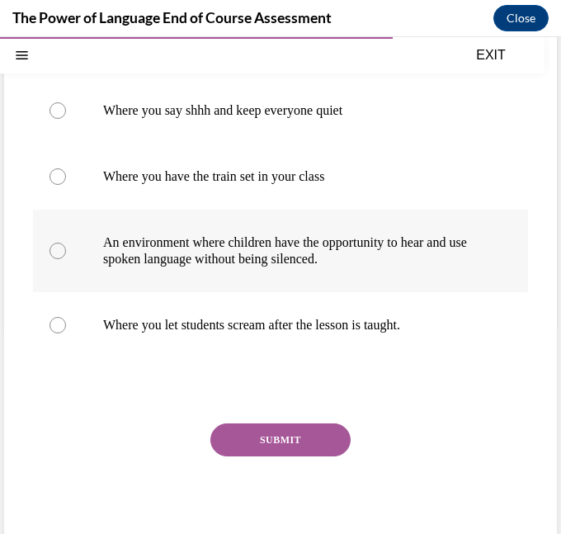
click at [200, 270] on label "An environment where children have the opportunity to hear and use spoken langu…" at bounding box center [280, 251] width 495 height 82
click at [66, 259] on input "An environment where children have the opportunity to hear and use spoken langu…" at bounding box center [57, 251] width 16 height 16
radio input "true"
click at [292, 450] on button "SUBMIT" at bounding box center [280, 439] width 140 height 33
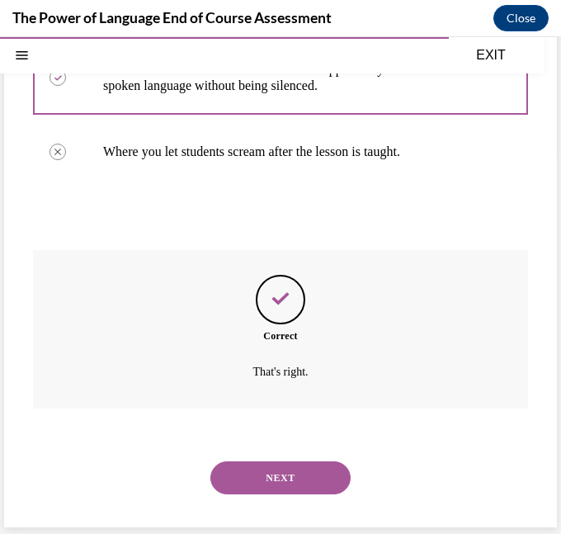
scroll to position [384, 0]
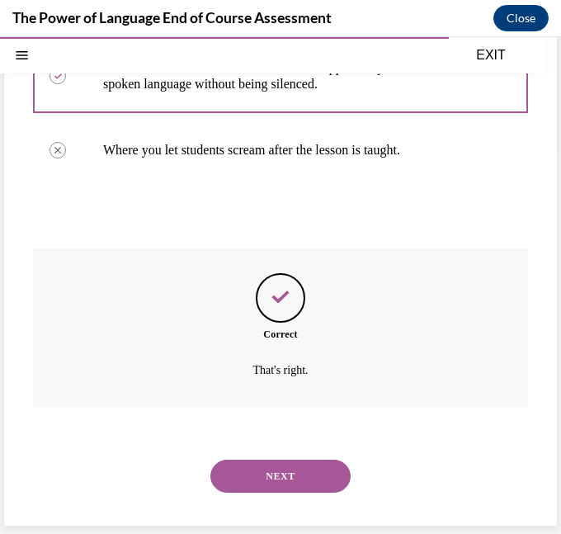
click at [259, 476] on button "NEXT" at bounding box center [280, 475] width 140 height 33
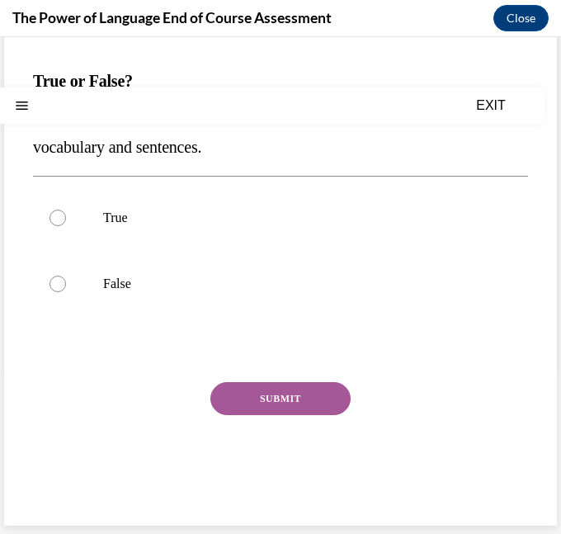
scroll to position [0, 0]
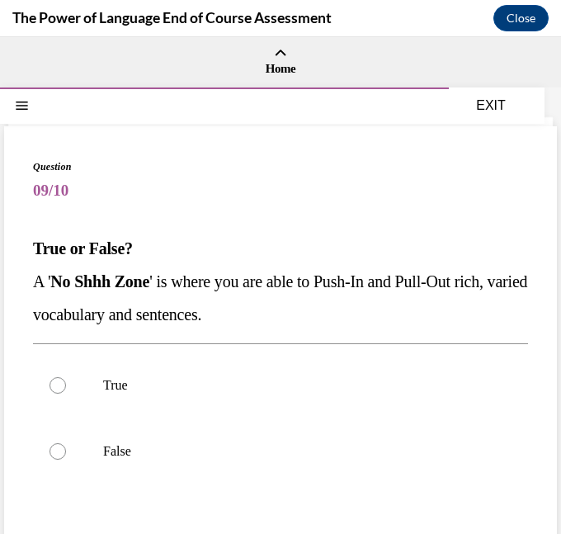
click at [322, 276] on span "A ' No Shhh Zone ' is where you are able to Push-In and Pull-Out rich, varied v…" at bounding box center [280, 297] width 494 height 51
click at [78, 373] on label "True" at bounding box center [280, 385] width 495 height 66
click at [66, 377] on input "True" at bounding box center [57, 385] width 16 height 16
radio input "true"
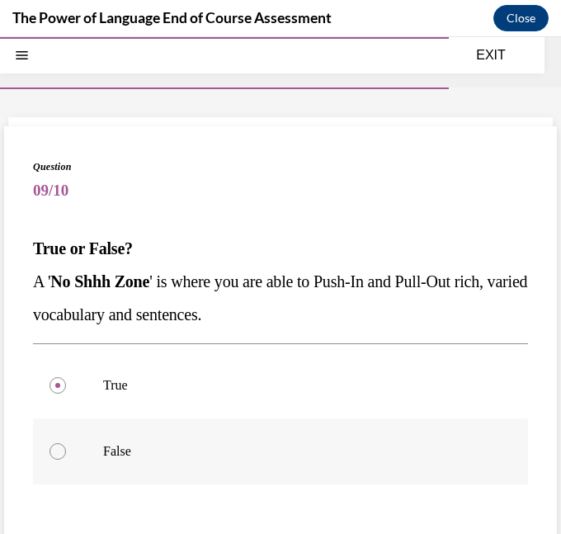
scroll to position [167, 0]
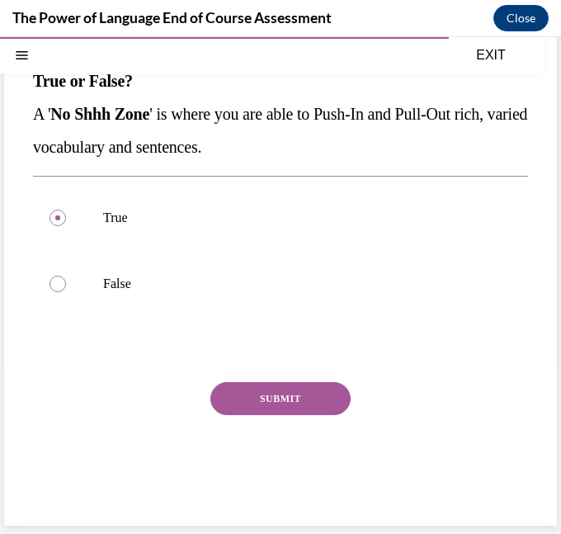
click at [305, 403] on button "SUBMIT" at bounding box center [280, 398] width 140 height 33
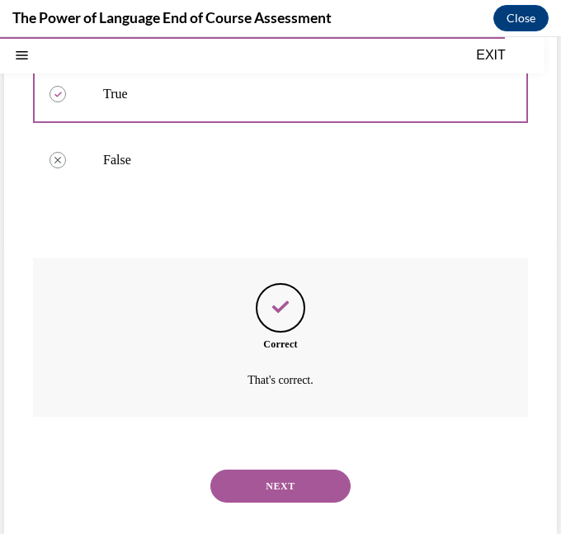
scroll to position [301, 0]
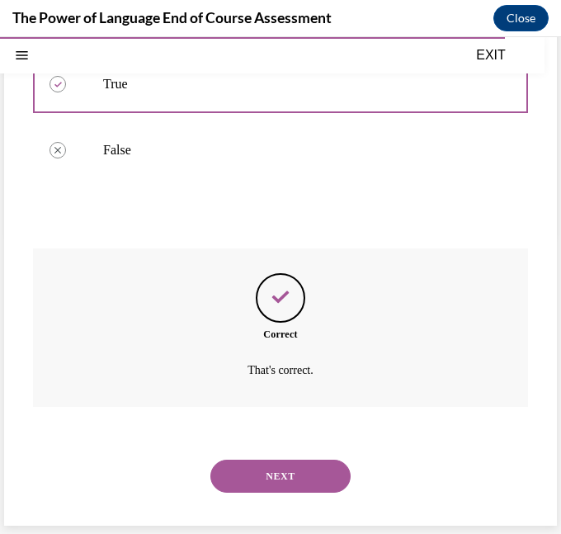
click at [332, 480] on button "NEXT" at bounding box center [280, 475] width 140 height 33
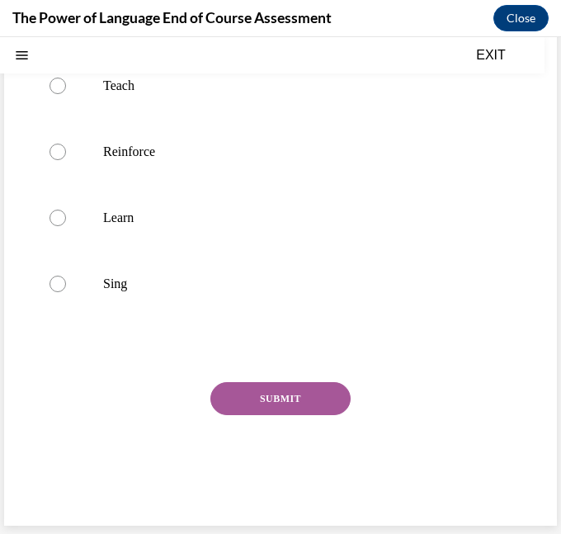
scroll to position [0, 0]
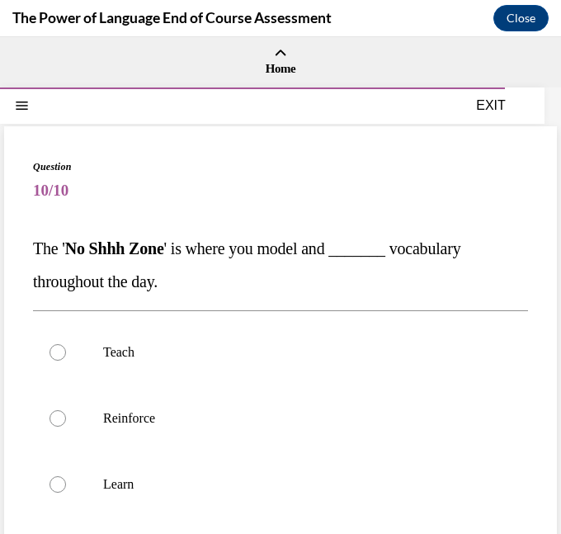
click at [430, 226] on div "Question 10/10 The ' No Shhh Zone ' is where you model and _______ vocabulary t…" at bounding box center [280, 471] width 495 height 624
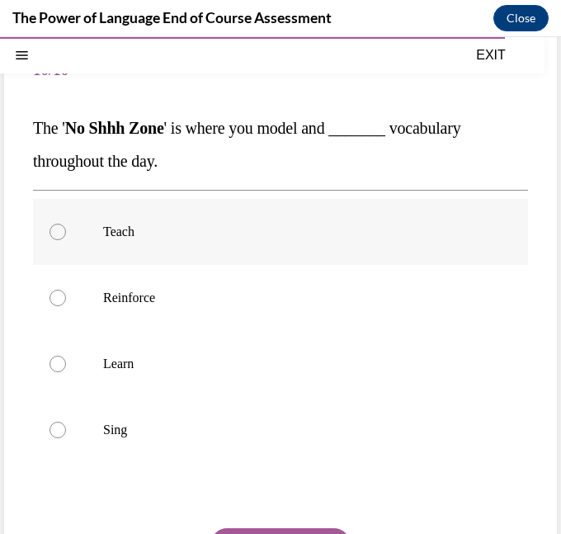
scroll to position [121, 0]
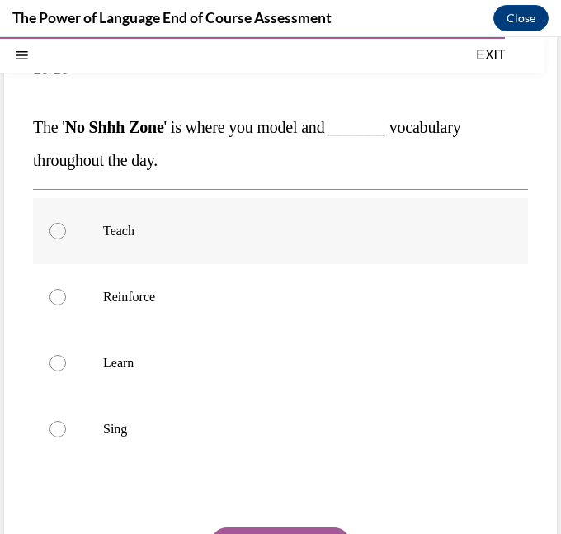
click at [73, 232] on label "Teach" at bounding box center [280, 231] width 495 height 66
click at [66, 232] on input "Teach" at bounding box center [57, 231] width 16 height 16
radio input "true"
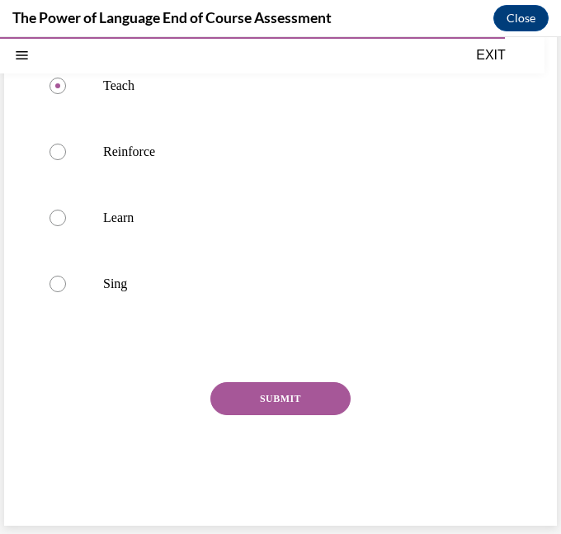
click at [294, 407] on button "SUBMIT" at bounding box center [280, 398] width 140 height 33
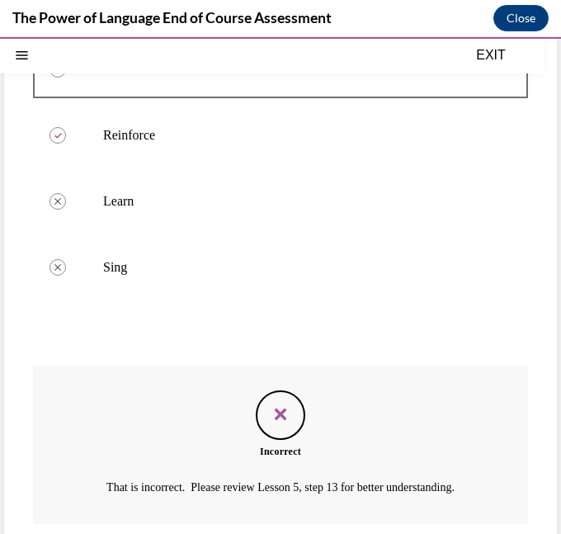
scroll to position [400, 0]
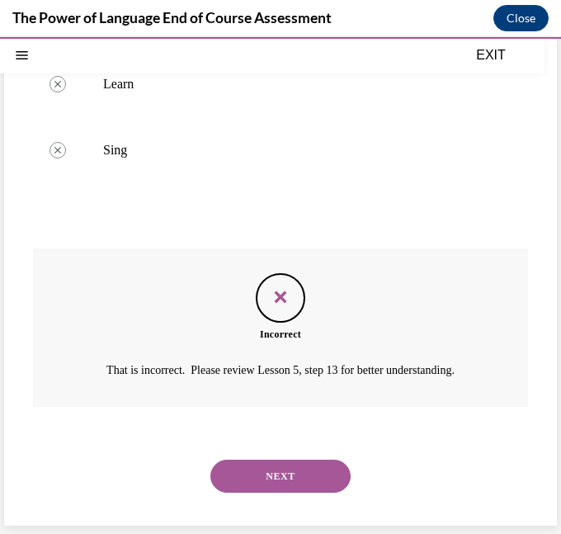
click at [315, 463] on button "NEXT" at bounding box center [280, 475] width 140 height 33
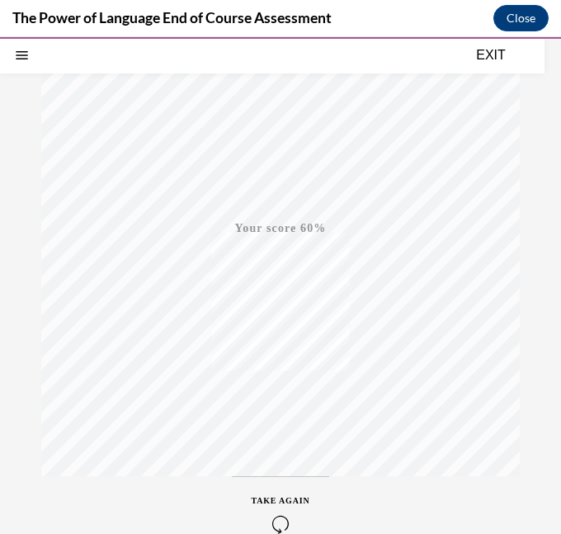
scroll to position [284, 0]
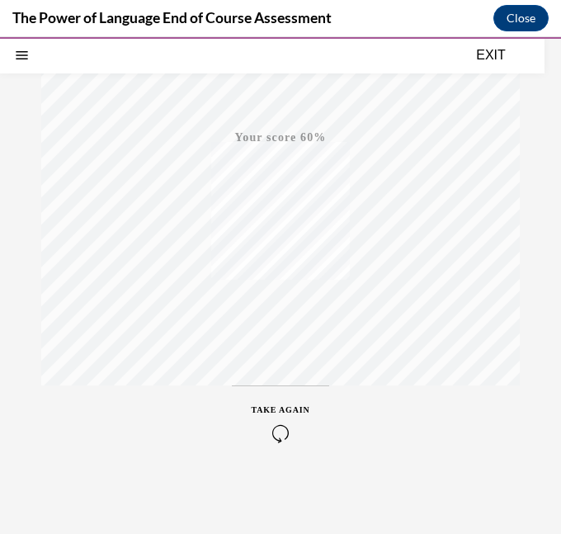
click at [279, 432] on icon "button" at bounding box center [281, 433] width 59 height 18
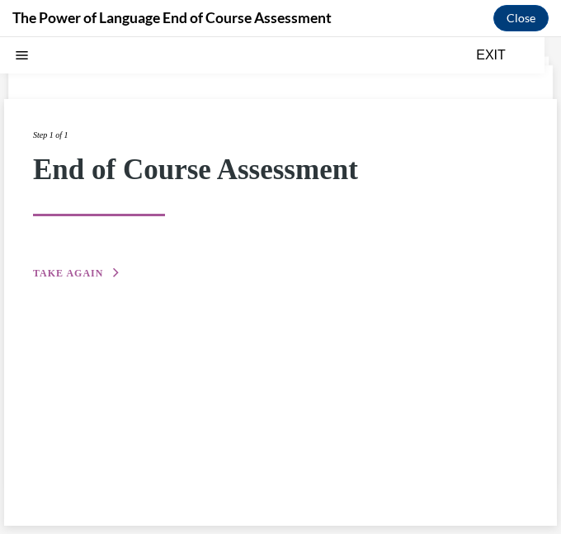
scroll to position [52, 0]
click at [71, 259] on div "Step 1 of 1 End of Course Assessment TAKE AGAIN" at bounding box center [280, 205] width 495 height 154
click at [93, 281] on div "Step 1 of 1 End of Course Assessment TAKE AGAIN" at bounding box center [280, 205] width 495 height 154
click at [111, 274] on icon "button" at bounding box center [116, 272] width 10 height 9
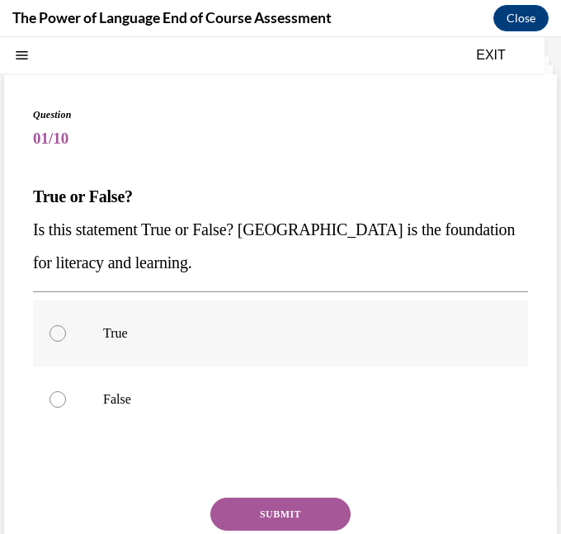
click at [170, 348] on label "True" at bounding box center [280, 333] width 495 height 66
click at [66, 342] on input "True" at bounding box center [57, 333] width 16 height 16
radio input "true"
click at [296, 501] on button "SUBMIT" at bounding box center [280, 513] width 140 height 33
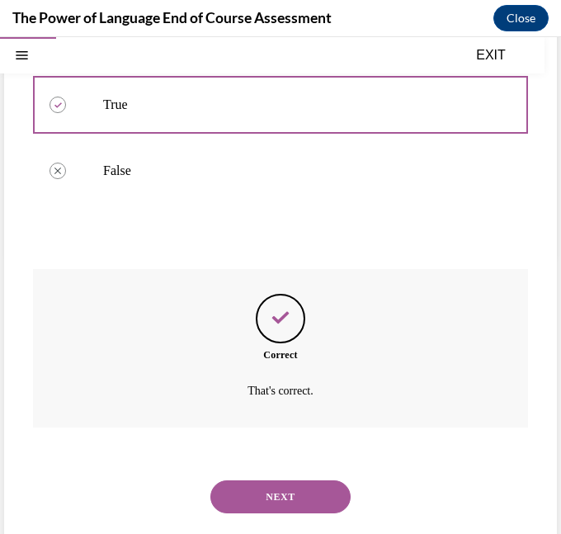
scroll to position [301, 0]
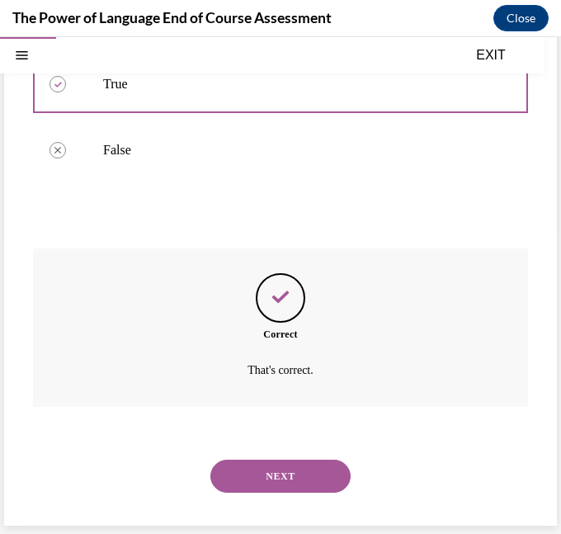
click at [318, 479] on button "NEXT" at bounding box center [280, 475] width 140 height 33
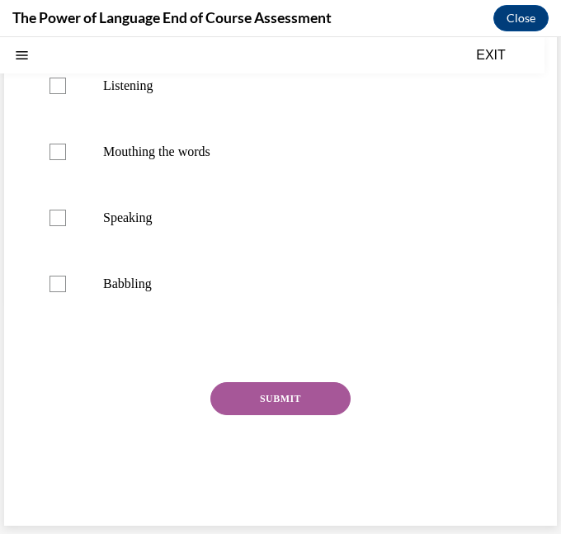
scroll to position [0, 0]
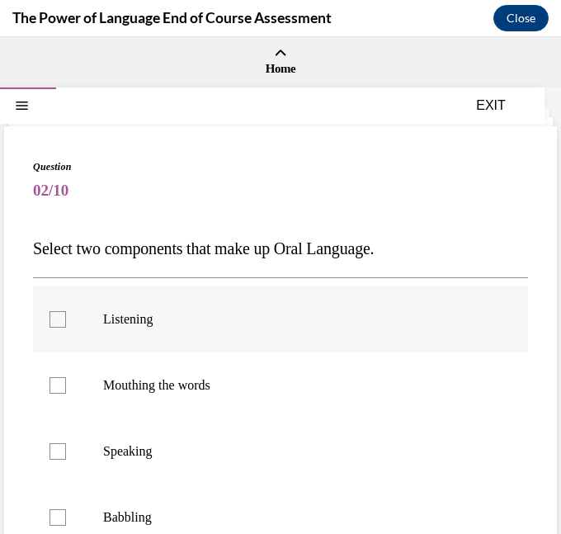
click at [161, 327] on label "Listening" at bounding box center [280, 319] width 495 height 66
click at [66, 327] on input "Listening" at bounding box center [57, 319] width 16 height 16
checkbox input "true"
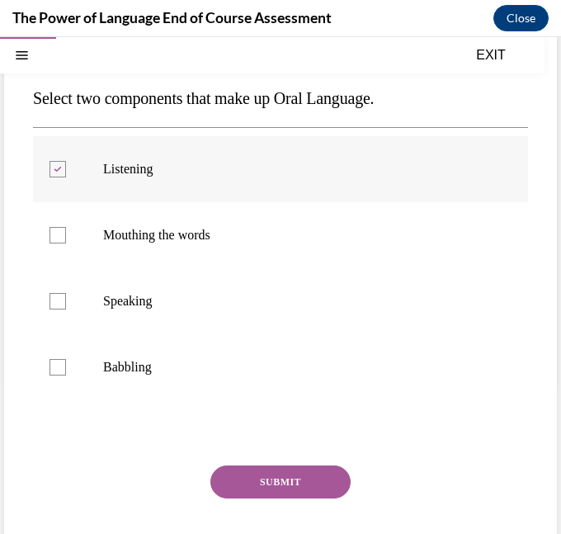
scroll to position [155, 0]
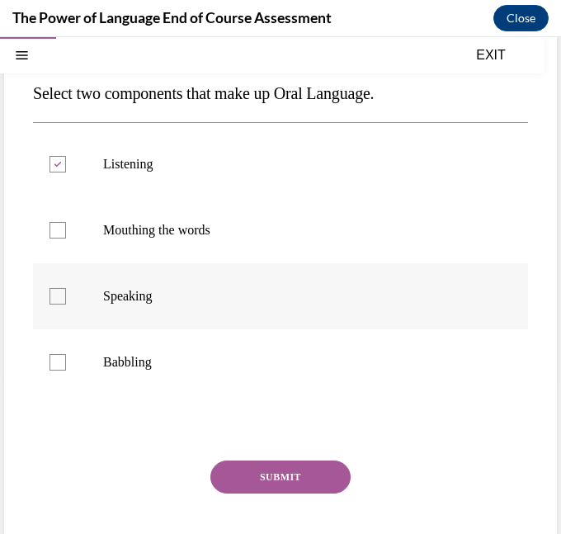
click at [167, 288] on p "Speaking" at bounding box center [295, 296] width 384 height 16
click at [66, 288] on input "Speaking" at bounding box center [57, 296] width 16 height 16
checkbox input "true"
click at [294, 475] on button "SUBMIT" at bounding box center [280, 476] width 140 height 33
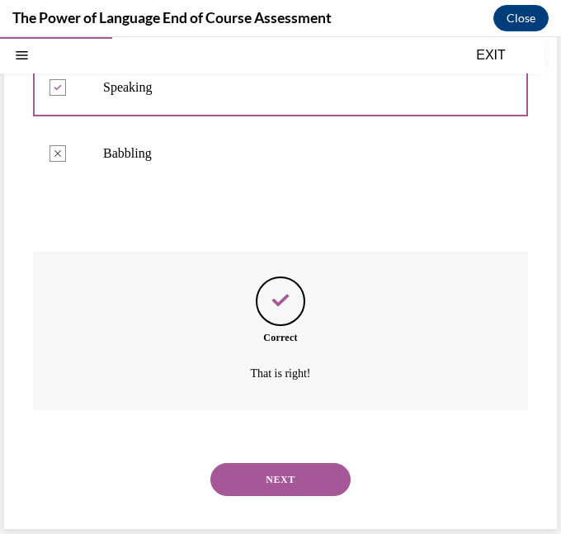
scroll to position [367, 0]
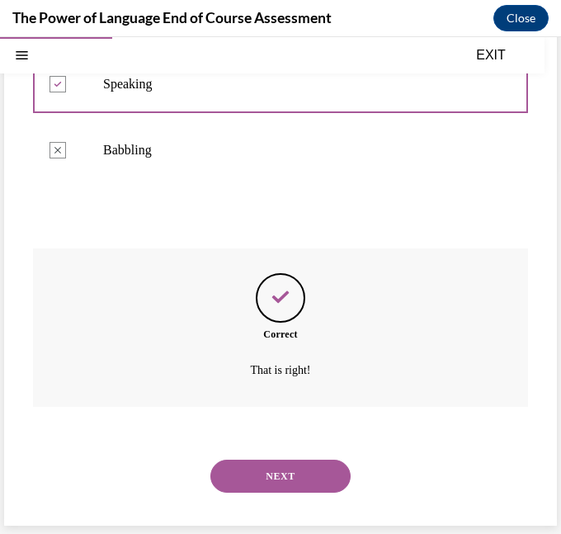
click at [333, 471] on button "NEXT" at bounding box center [280, 475] width 140 height 33
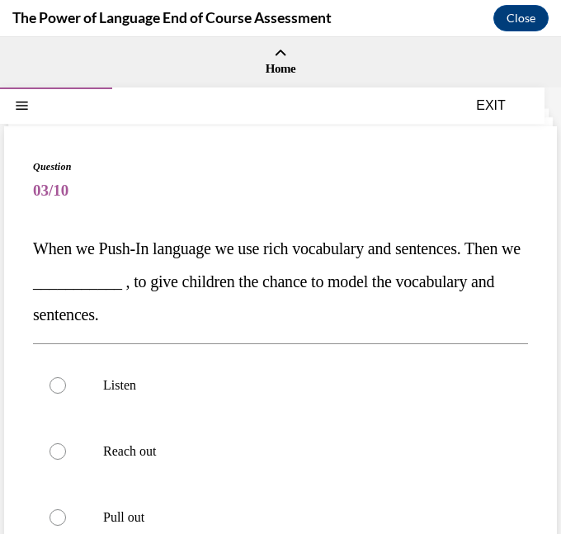
scroll to position [111, 0]
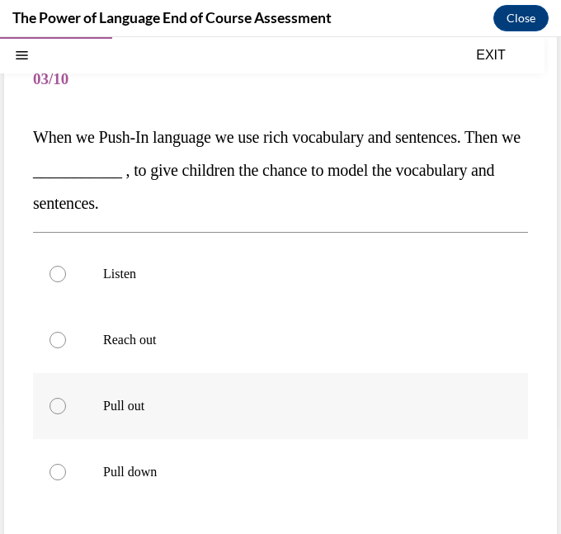
click at [82, 407] on label "Pull out" at bounding box center [280, 406] width 495 height 66
click at [66, 407] on input "Pull out" at bounding box center [57, 406] width 16 height 16
radio input "true"
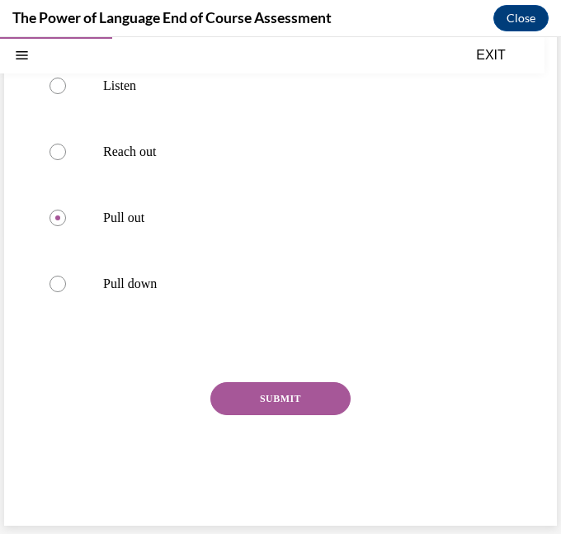
click at [305, 392] on button "SUBMIT" at bounding box center [280, 398] width 140 height 33
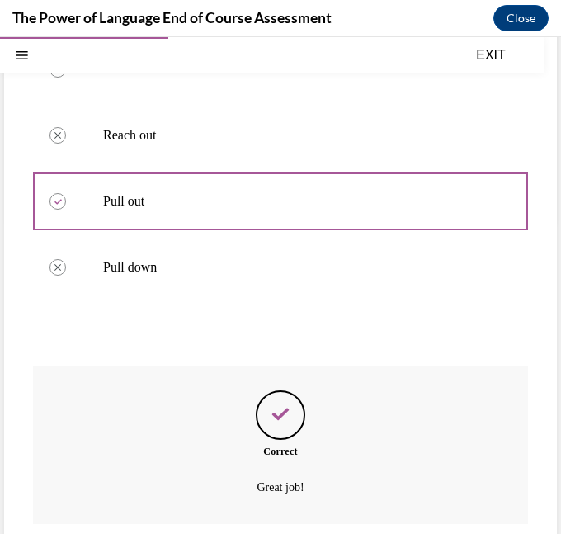
scroll to position [433, 0]
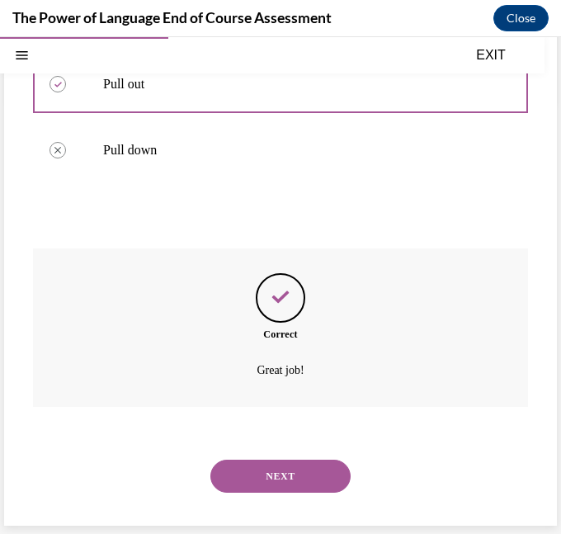
click at [336, 462] on button "NEXT" at bounding box center [280, 475] width 140 height 33
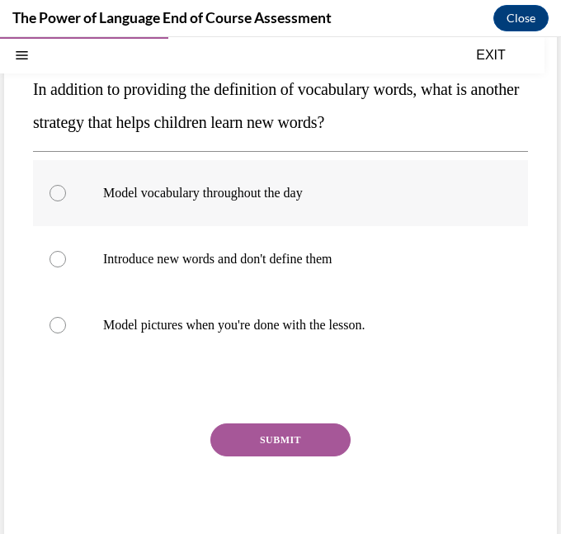
scroll to position [160, 0]
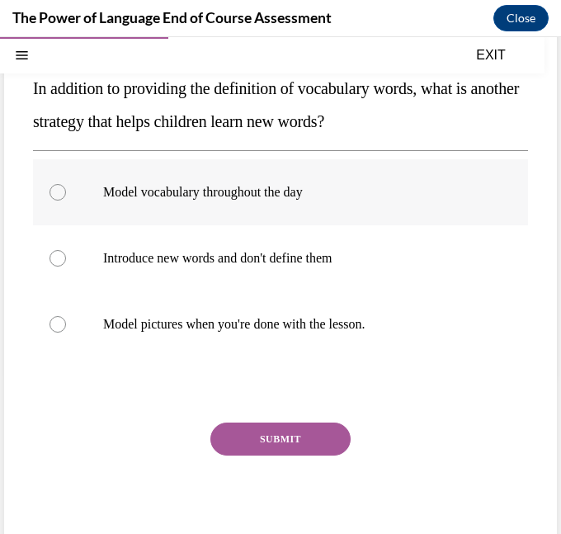
click at [258, 214] on label "Model vocabulary throughout the day" at bounding box center [280, 192] width 495 height 66
click at [66, 200] on input "Model vocabulary throughout the day" at bounding box center [57, 192] width 16 height 16
radio input "true"
click at [283, 426] on button "SUBMIT" at bounding box center [280, 438] width 140 height 33
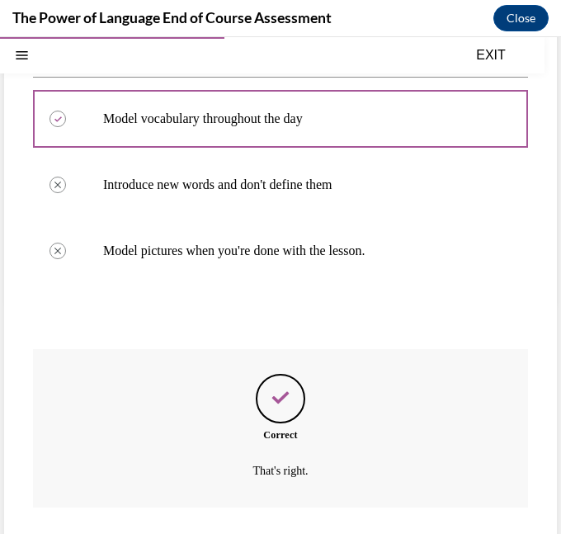
scroll to position [334, 0]
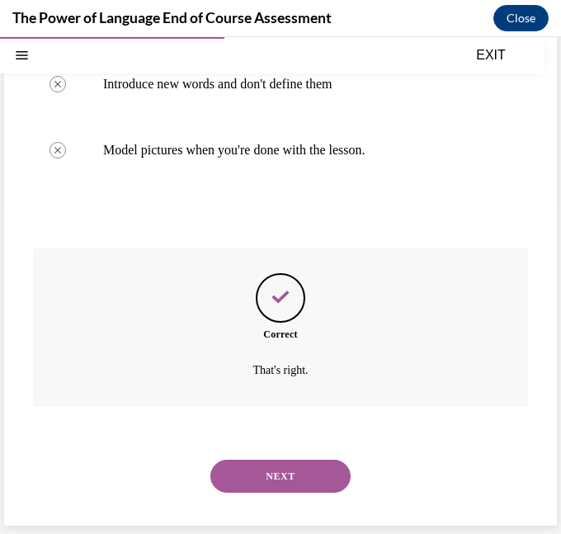
click at [292, 468] on button "NEXT" at bounding box center [280, 475] width 140 height 33
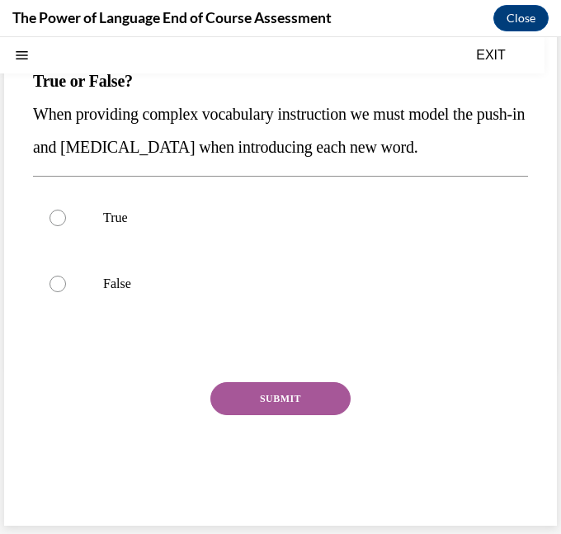
scroll to position [0, 0]
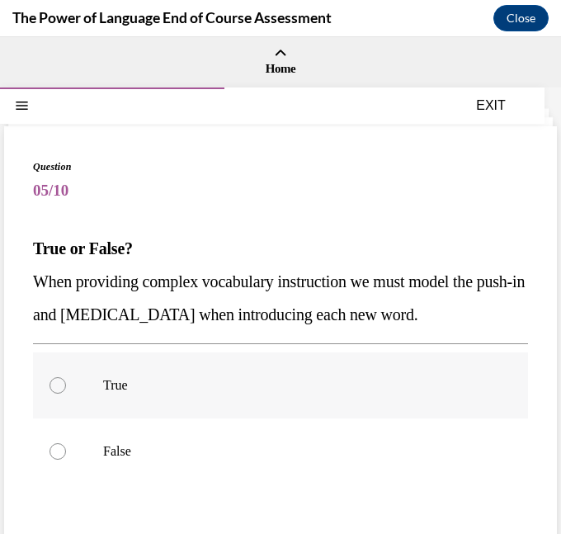
click at [142, 382] on p "True" at bounding box center [295, 385] width 384 height 16
click at [66, 382] on input "True" at bounding box center [57, 385] width 16 height 16
radio input "true"
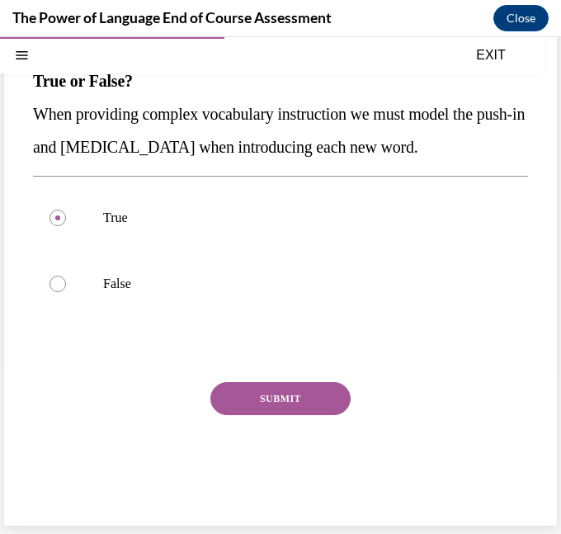
click at [313, 403] on button "SUBMIT" at bounding box center [280, 398] width 140 height 33
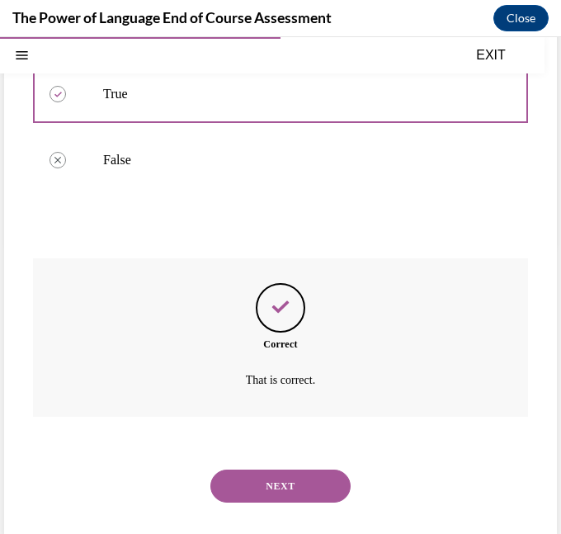
scroll to position [301, 0]
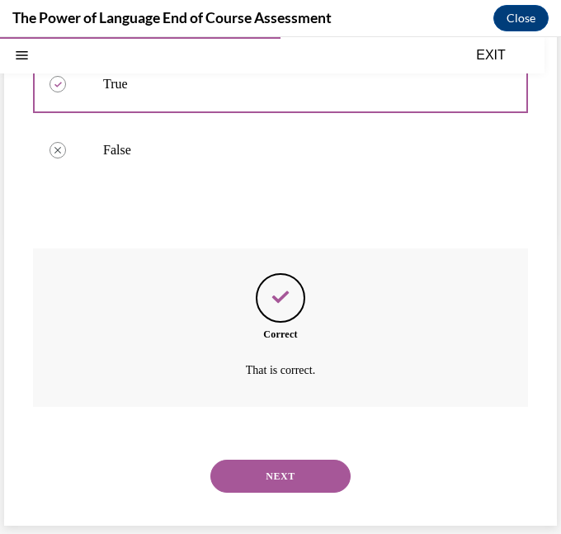
click at [281, 475] on button "NEXT" at bounding box center [280, 475] width 140 height 33
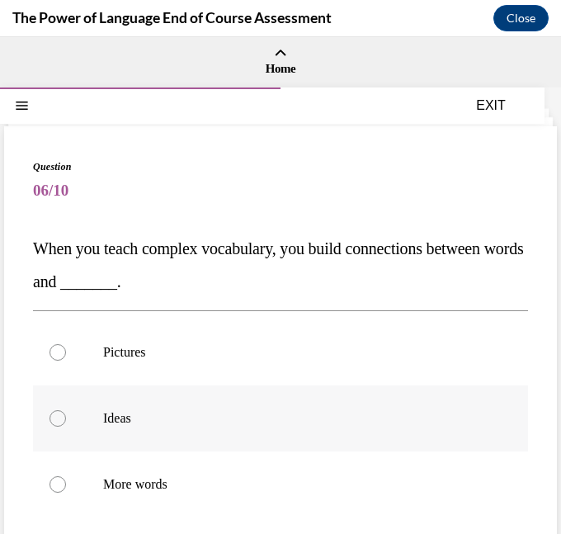
scroll to position [266, 0]
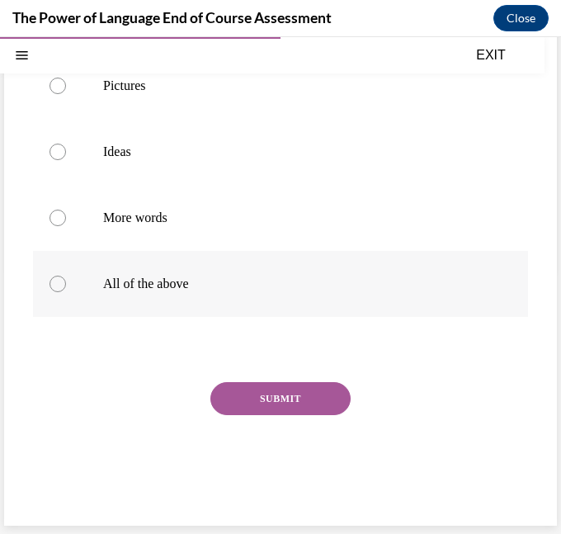
click at [123, 294] on label "All of the above" at bounding box center [280, 284] width 495 height 66
click at [66, 292] on input "All of the above" at bounding box center [57, 284] width 16 height 16
radio input "true"
click at [276, 399] on button "SUBMIT" at bounding box center [280, 398] width 140 height 33
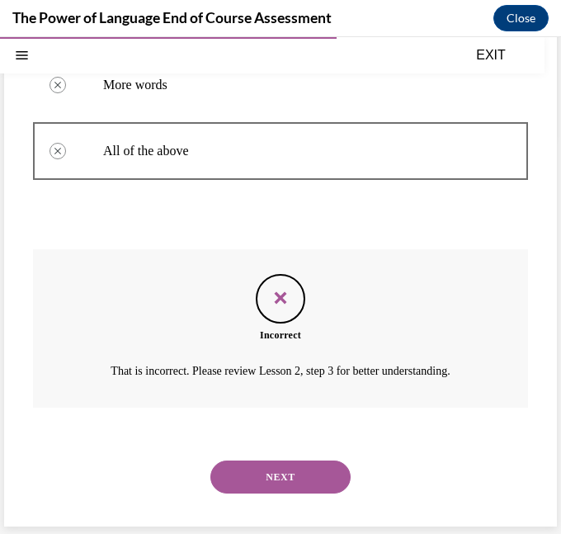
scroll to position [400, 0]
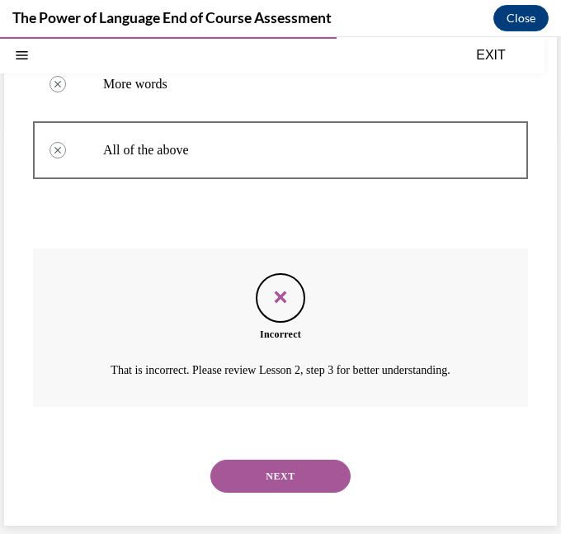
click at [293, 478] on button "NEXT" at bounding box center [280, 475] width 140 height 33
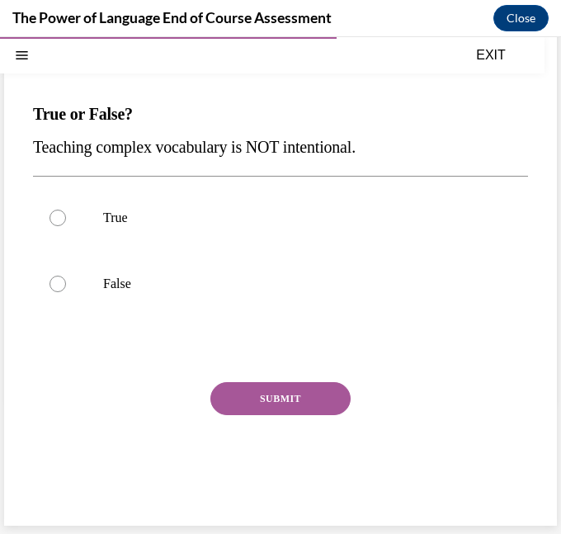
scroll to position [113, 0]
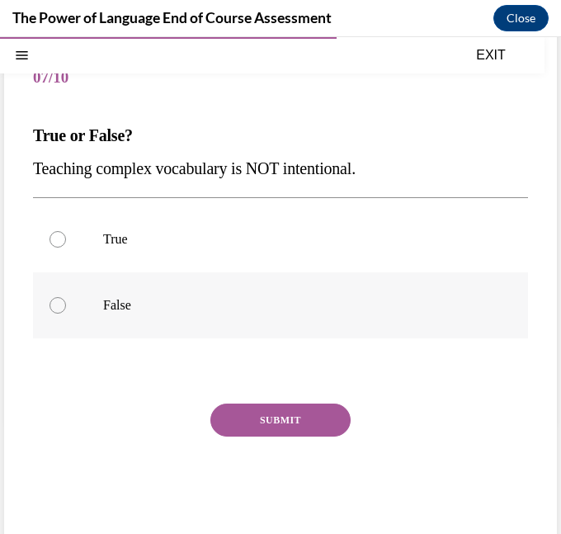
click at [189, 324] on label "False" at bounding box center [280, 305] width 495 height 66
click at [66, 313] on input "False" at bounding box center [57, 305] width 16 height 16
radio input "true"
click at [288, 410] on button "SUBMIT" at bounding box center [280, 419] width 140 height 33
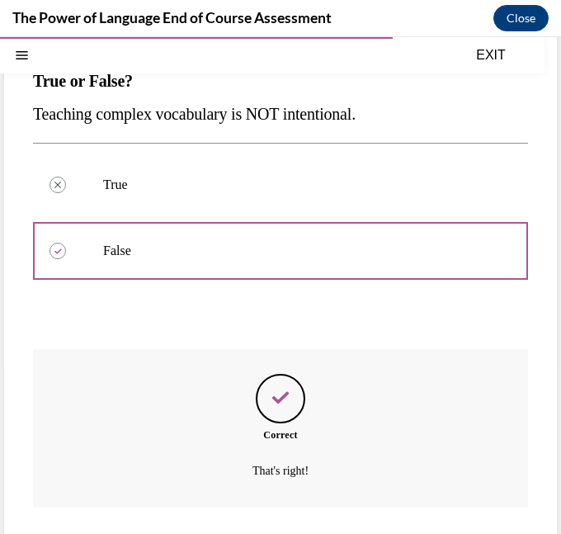
scroll to position [268, 0]
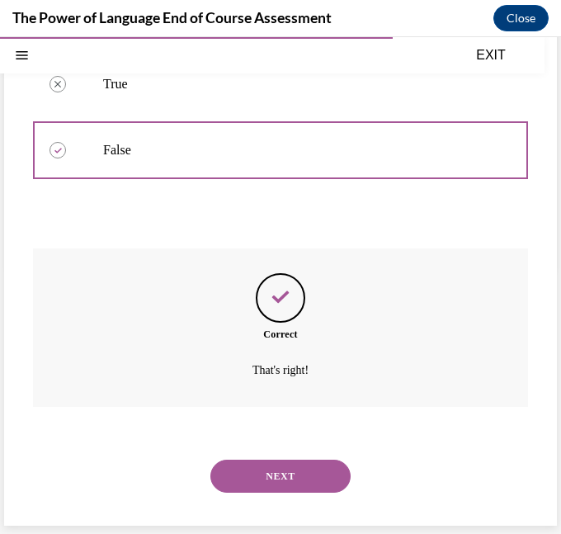
click at [301, 470] on button "NEXT" at bounding box center [280, 475] width 140 height 33
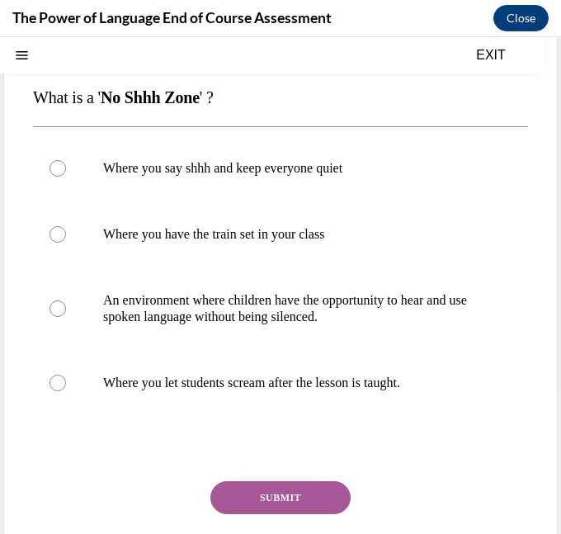
scroll to position [0, 0]
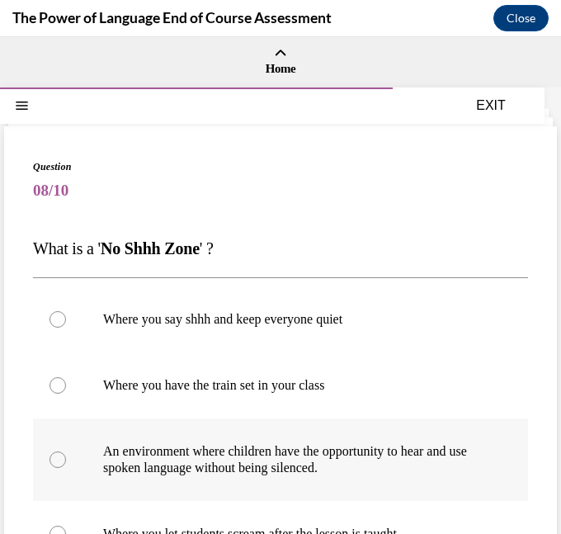
click at [312, 447] on p "An environment where children have the opportunity to hear and use spoken langu…" at bounding box center [295, 459] width 384 height 33
click at [66, 451] on input "An environment where children have the opportunity to hear and use spoken langu…" at bounding box center [57, 459] width 16 height 16
radio input "true"
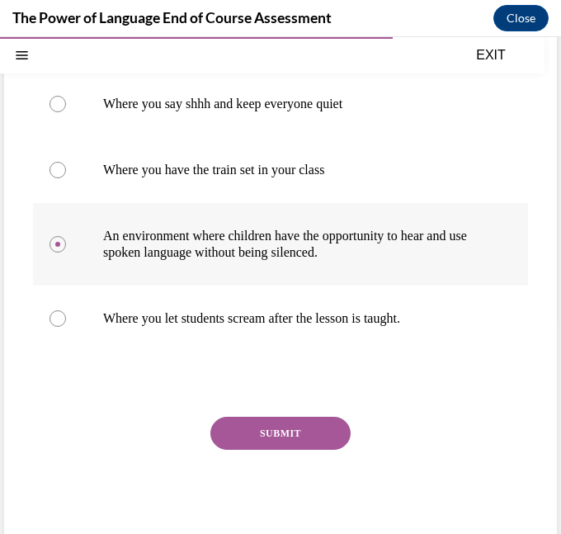
scroll to position [250, 0]
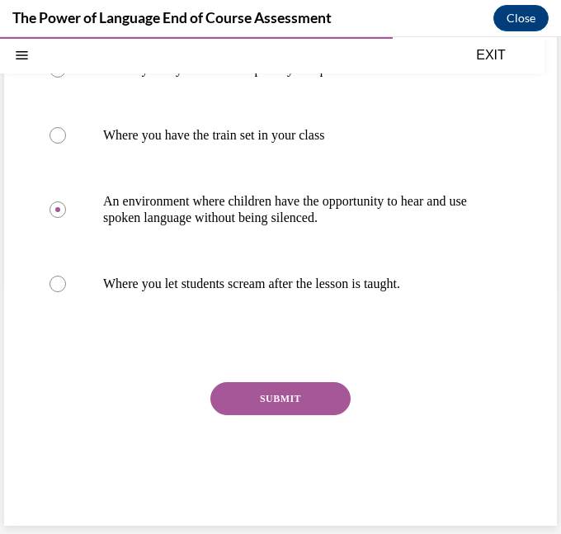
click at [276, 392] on button "SUBMIT" at bounding box center [280, 398] width 140 height 33
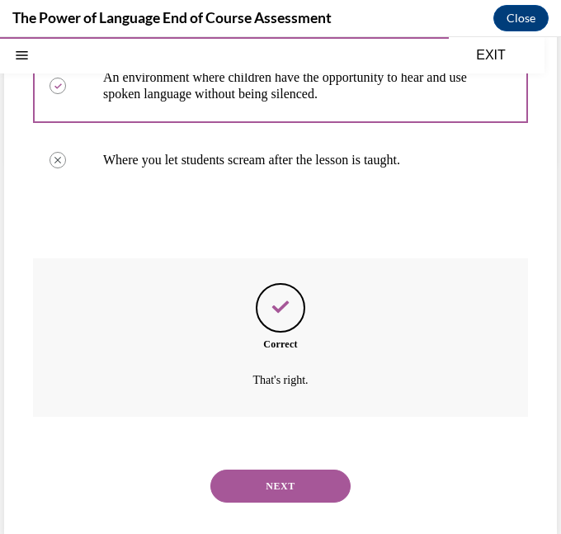
scroll to position [384, 0]
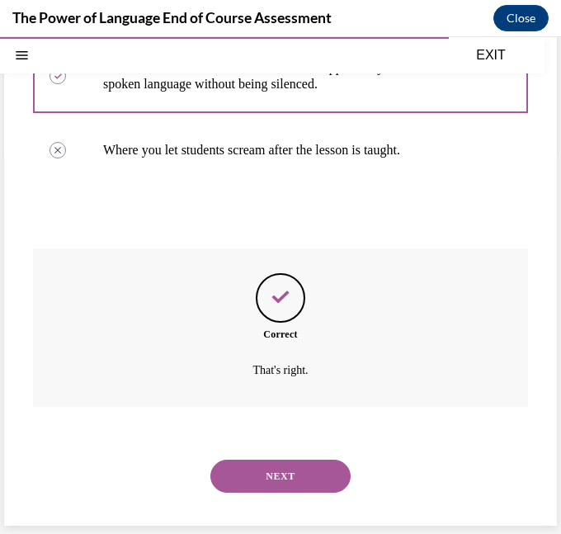
click at [302, 459] on button "NEXT" at bounding box center [280, 475] width 140 height 33
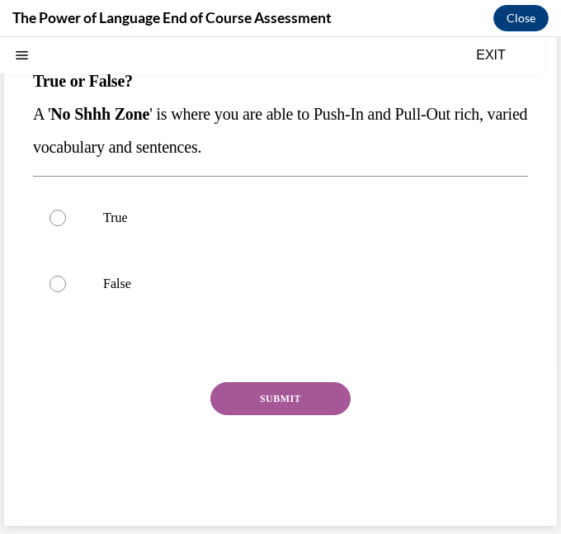
scroll to position [0, 0]
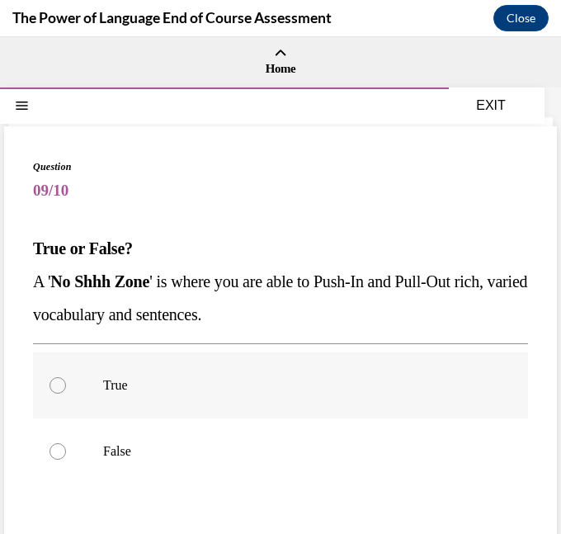
click at [78, 399] on label "True" at bounding box center [280, 385] width 495 height 66
click at [66, 393] on input "True" at bounding box center [57, 385] width 16 height 16
radio input "true"
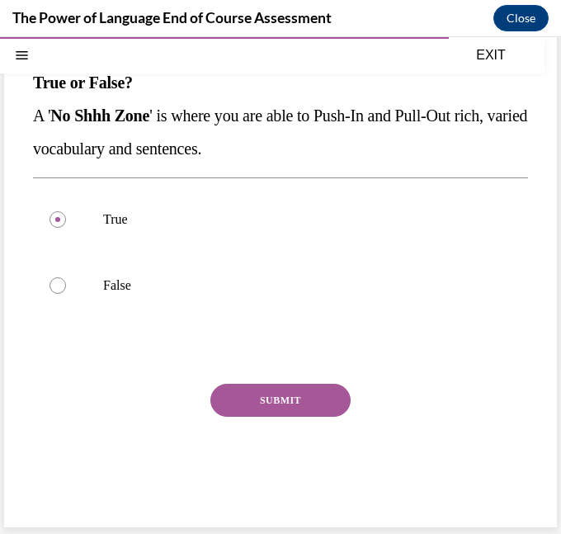
click at [303, 408] on button "SUBMIT" at bounding box center [280, 400] width 140 height 33
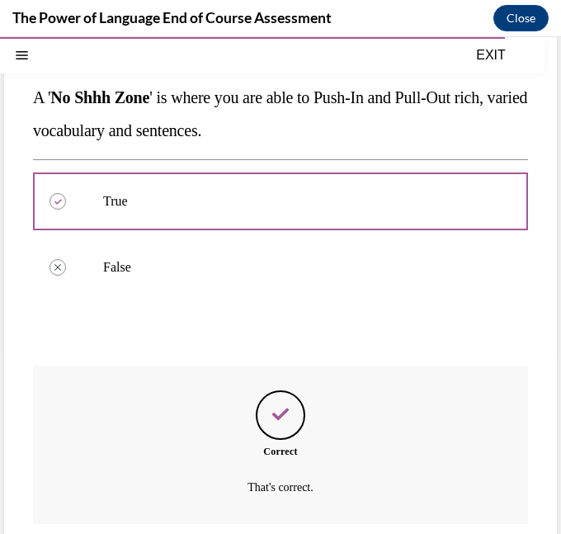
scroll to position [301, 0]
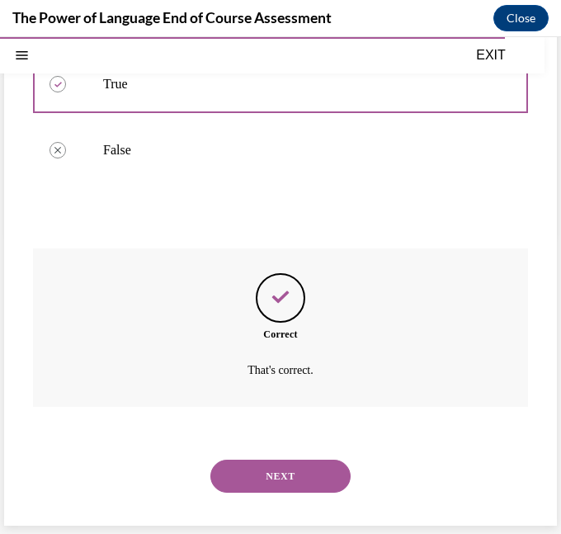
click at [310, 463] on button "NEXT" at bounding box center [280, 475] width 140 height 33
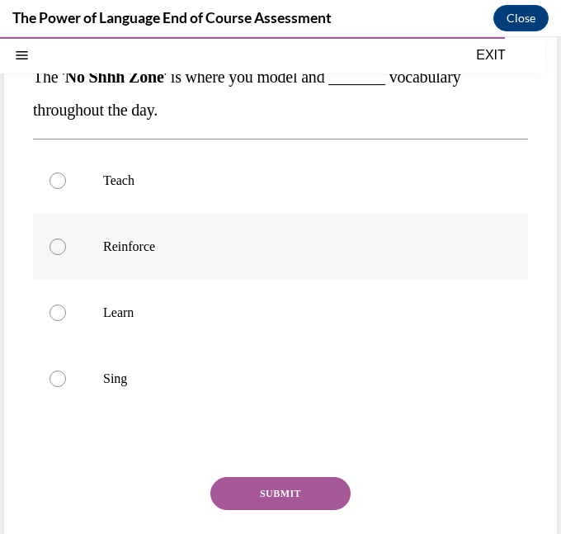
scroll to position [176, 0]
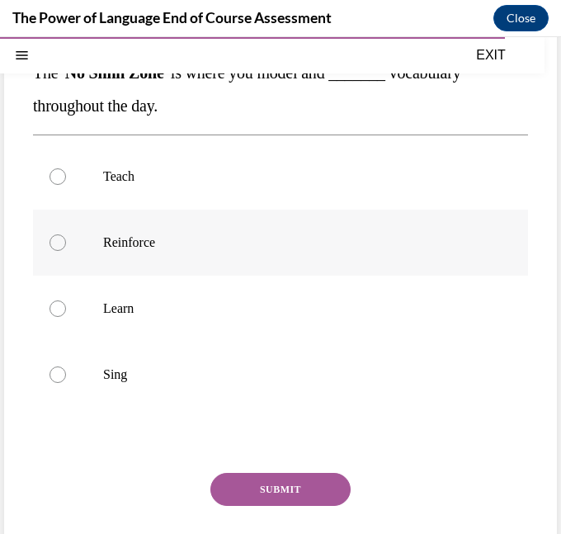
click at [127, 236] on p "Reinforce" at bounding box center [295, 242] width 384 height 16
click at [66, 236] on input "Reinforce" at bounding box center [57, 242] width 16 height 16
radio input "true"
click at [316, 489] on button "SUBMIT" at bounding box center [280, 489] width 140 height 33
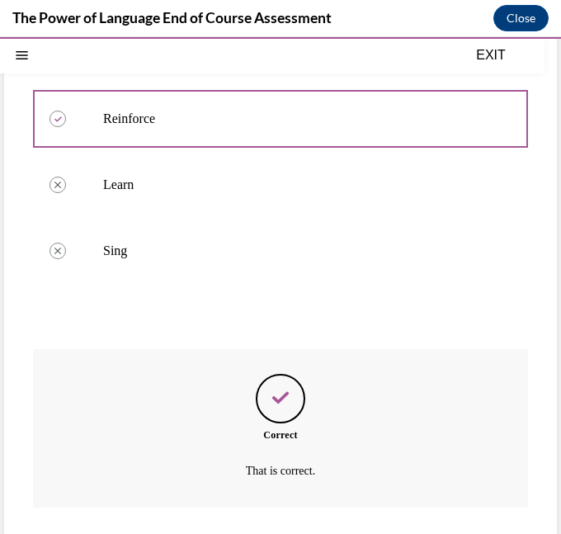
scroll to position [400, 0]
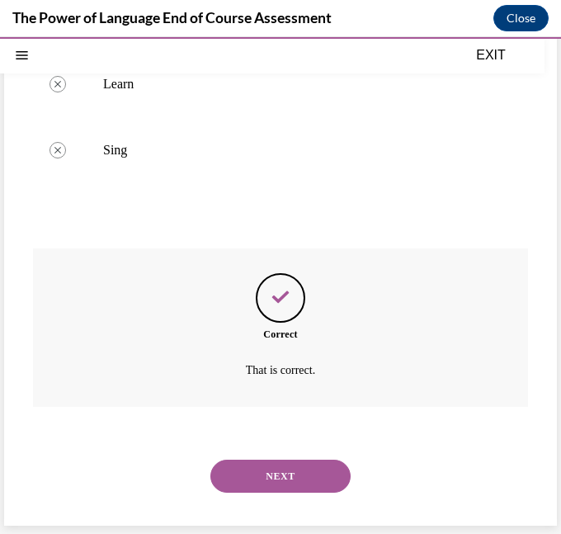
click at [298, 473] on button "NEXT" at bounding box center [280, 475] width 140 height 33
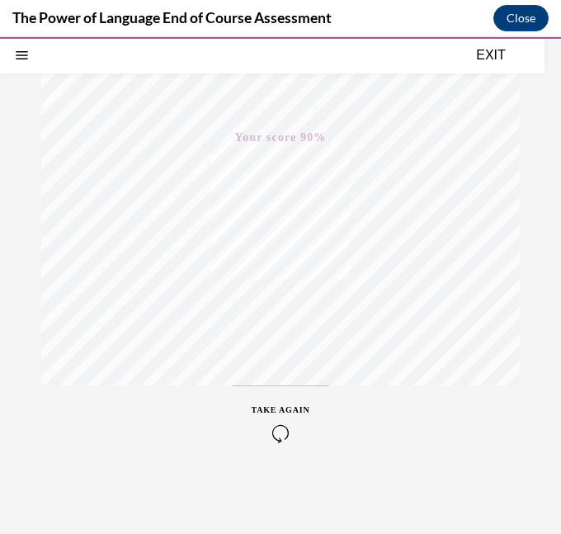
scroll to position [0, 0]
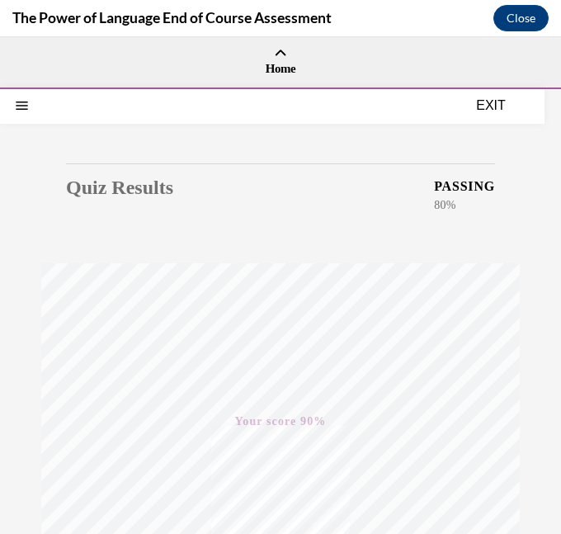
click at [491, 99] on button "EXIT" at bounding box center [490, 106] width 99 height 20
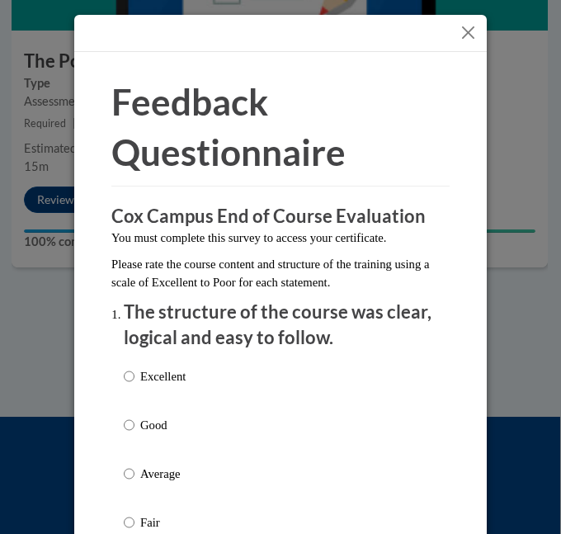
click at [466, 28] on button "Close" at bounding box center [468, 32] width 21 height 21
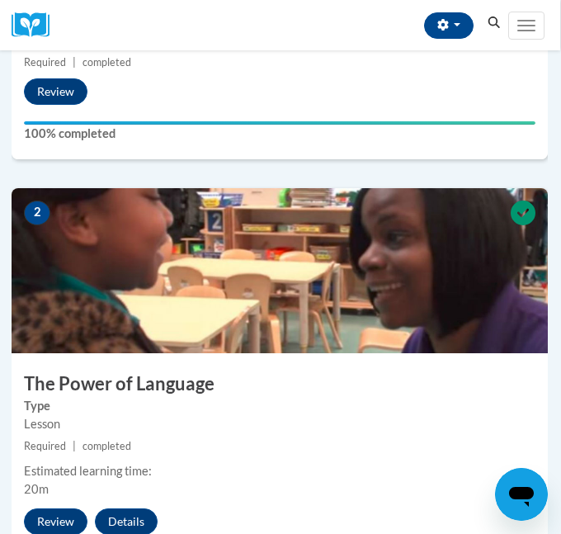
scroll to position [0, 1]
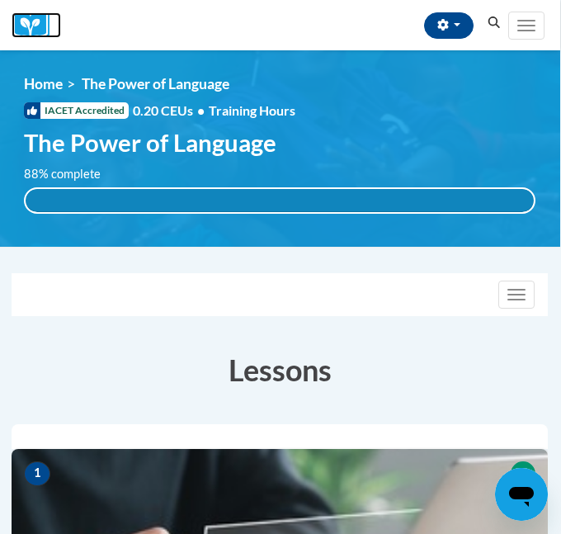
click at [25, 23] on img at bounding box center [36, 25] width 49 height 26
click at [79, 78] on li "The Power of Language" at bounding box center [146, 84] width 167 height 18
click at [73, 82] on li "The Power of Language" at bounding box center [146, 84] width 167 height 18
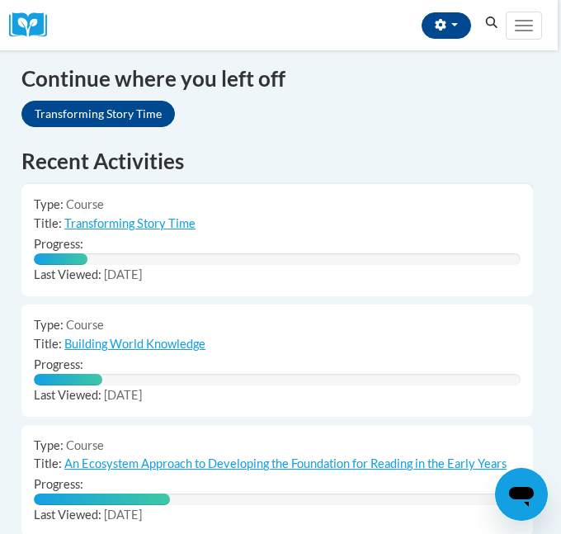
scroll to position [1152, 3]
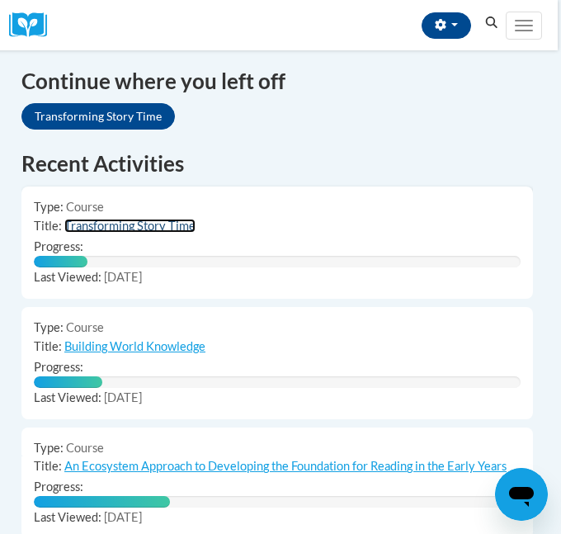
click at [129, 219] on link "Transforming Story Time" at bounding box center [129, 226] width 131 height 14
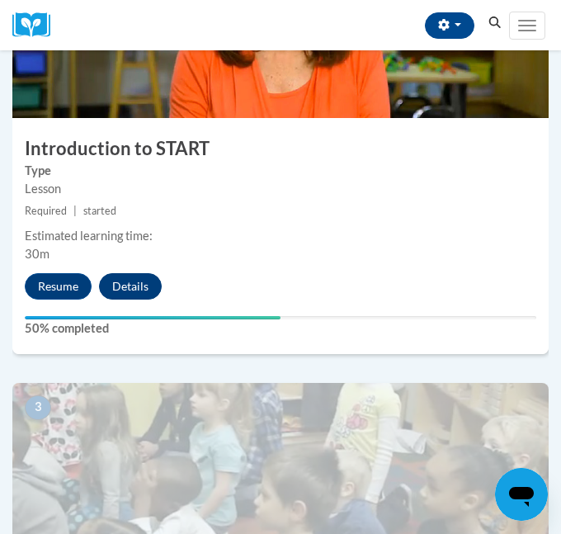
scroll to position [873, 0]
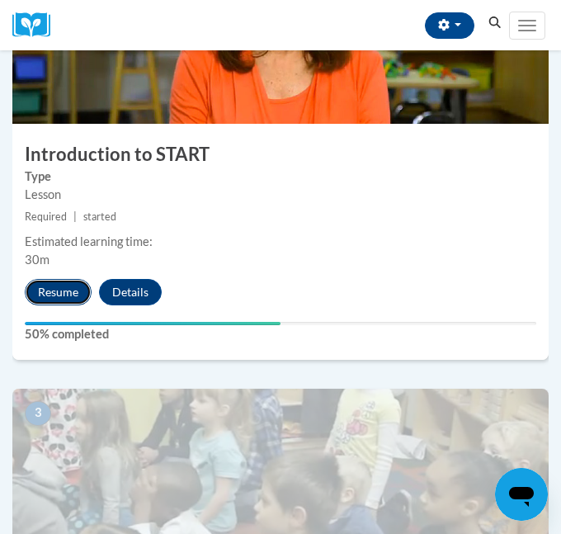
click at [68, 285] on button "Resume" at bounding box center [58, 292] width 67 height 26
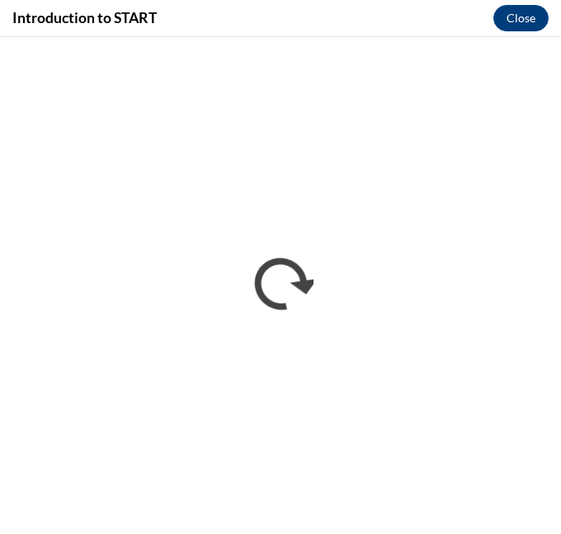
scroll to position [0, 0]
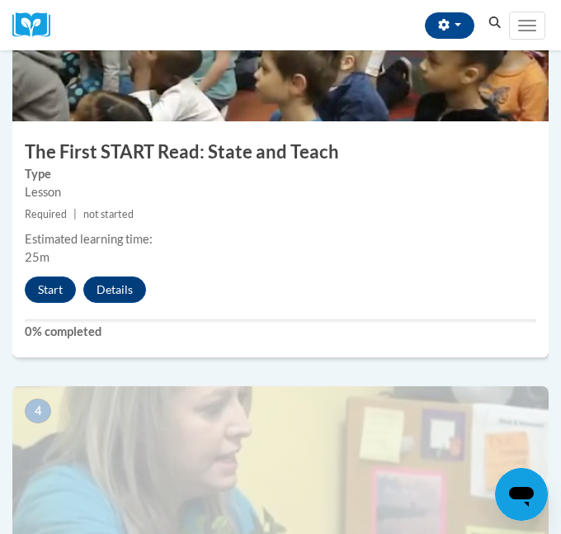
scroll to position [1309, 0]
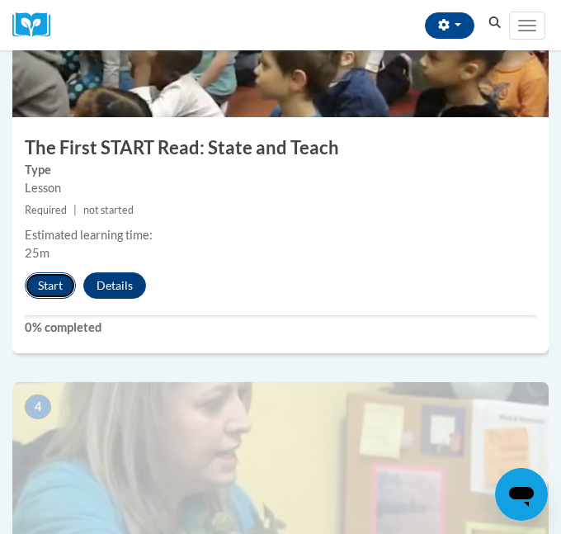
click at [42, 294] on button "Start" at bounding box center [50, 285] width 51 height 26
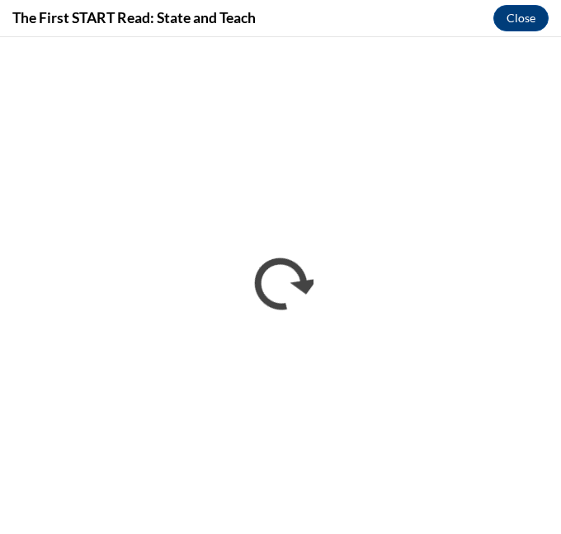
scroll to position [0, 0]
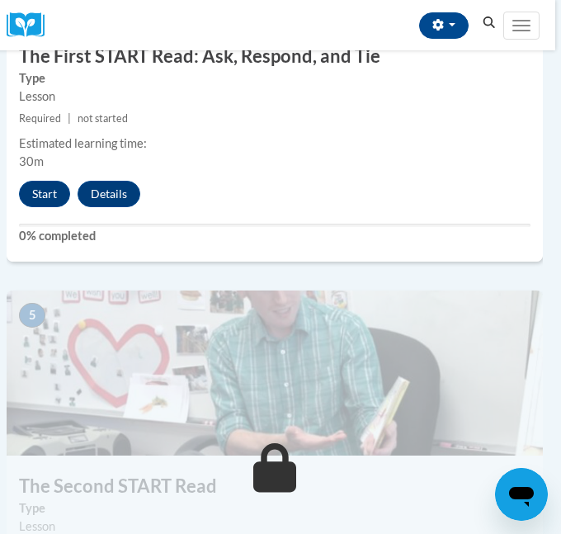
scroll to position [1831, 6]
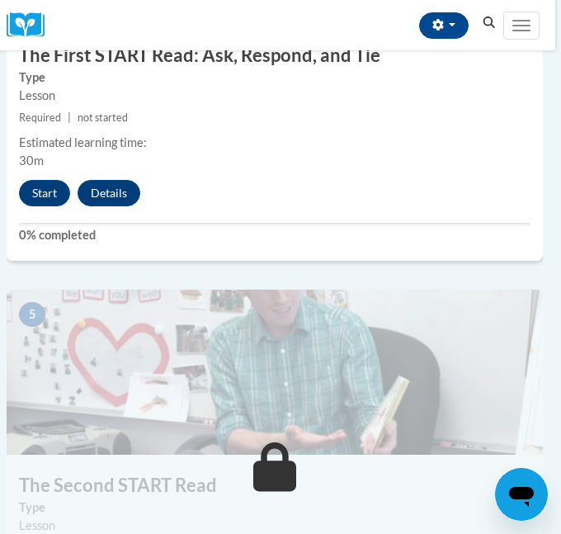
click at [87, 327] on img at bounding box center [275, 372] width 536 height 165
click at [50, 186] on button "Start" at bounding box center [44, 193] width 51 height 26
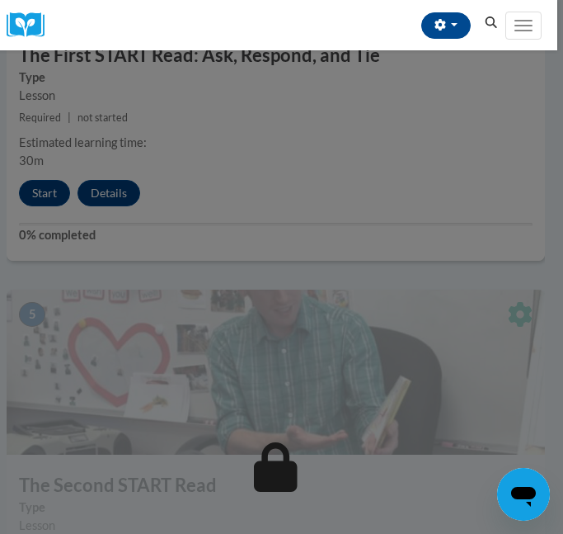
scroll to position [1855, 6]
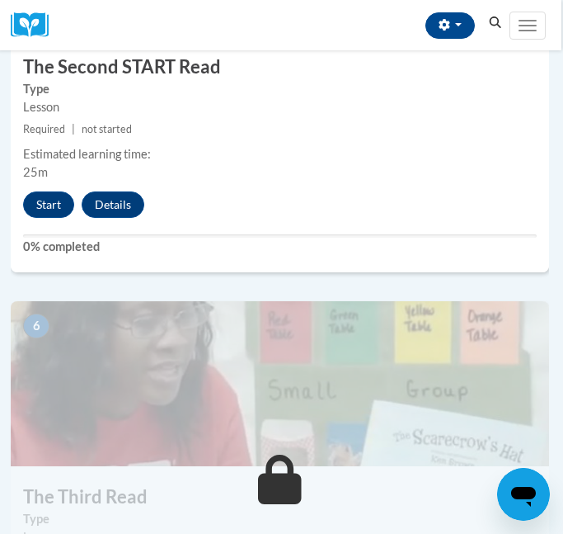
scroll to position [2234, 2]
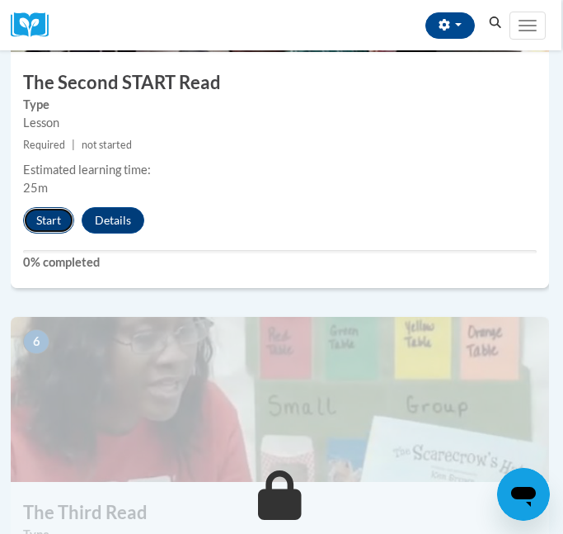
click at [49, 214] on button "Start" at bounding box center [48, 220] width 51 height 26
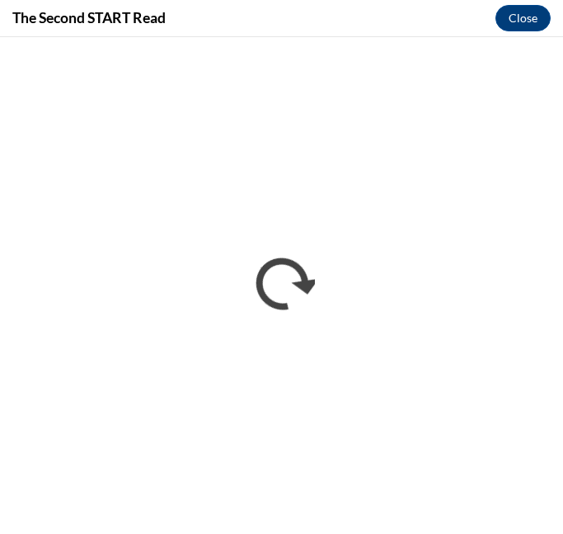
scroll to position [0, 0]
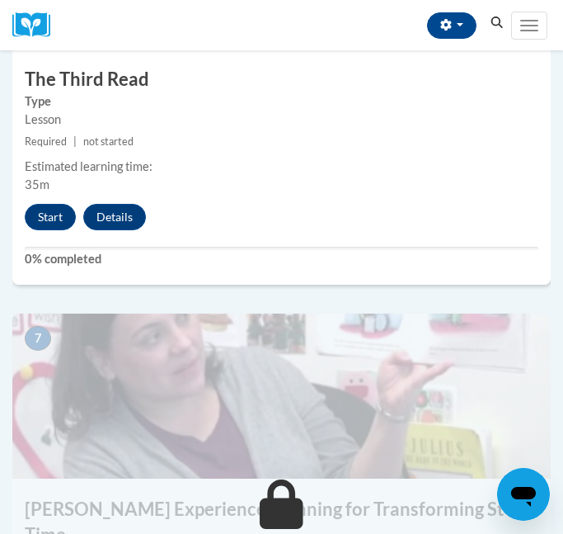
scroll to position [2660, 0]
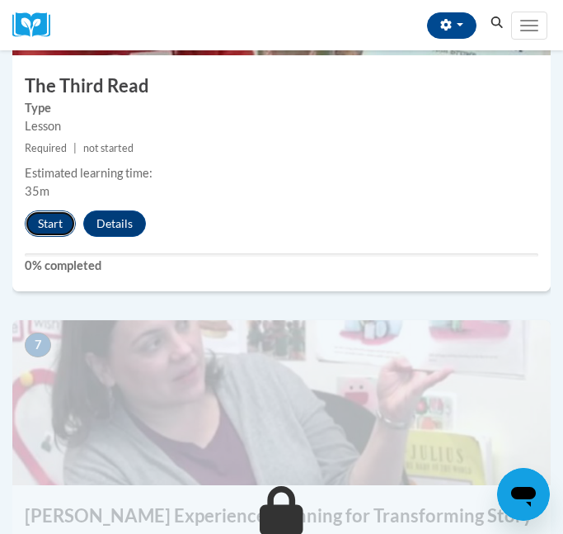
click at [54, 229] on button "Start" at bounding box center [50, 223] width 51 height 26
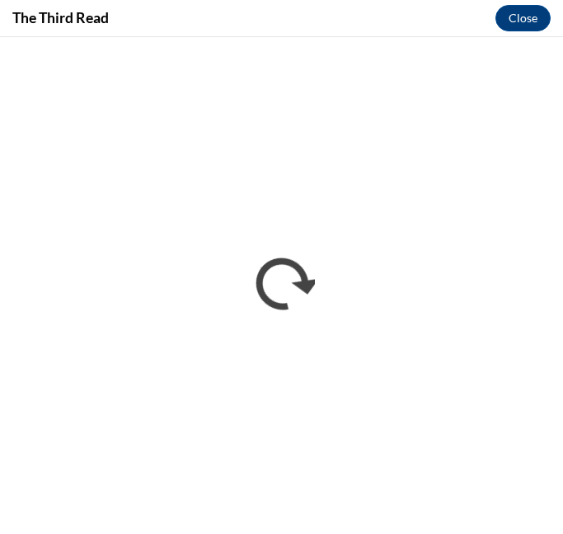
scroll to position [0, 0]
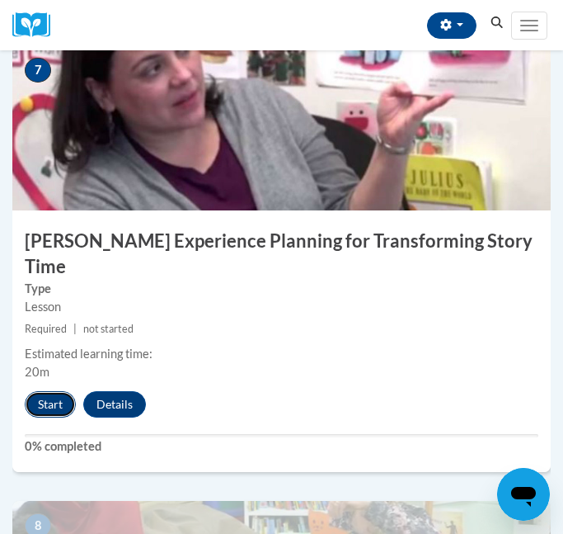
click at [52, 391] on button "Start" at bounding box center [50, 404] width 51 height 26
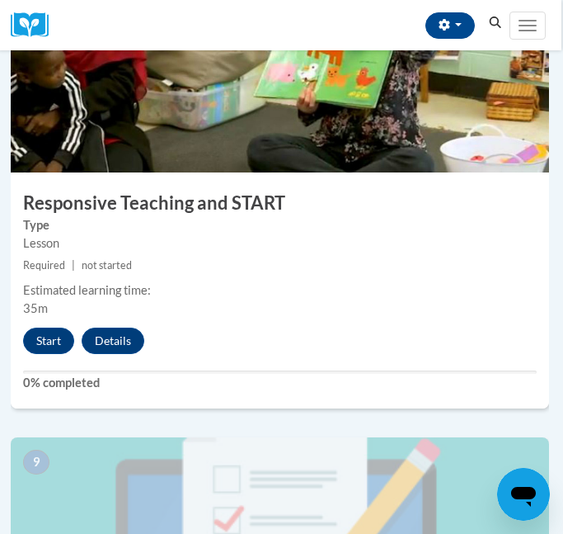
scroll to position [3422, 2]
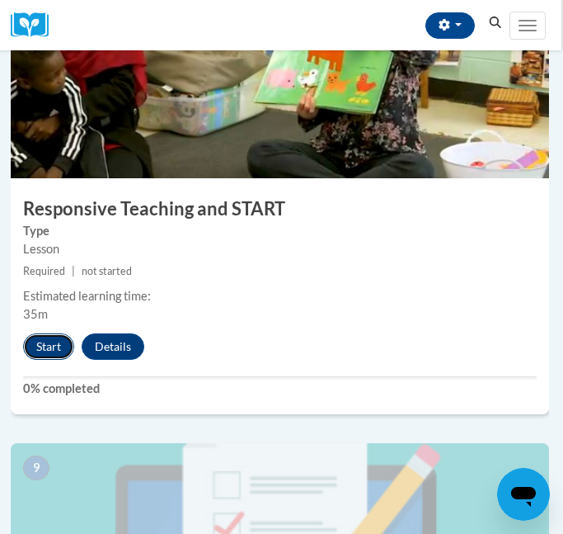
click at [47, 333] on button "Start" at bounding box center [48, 346] width 51 height 26
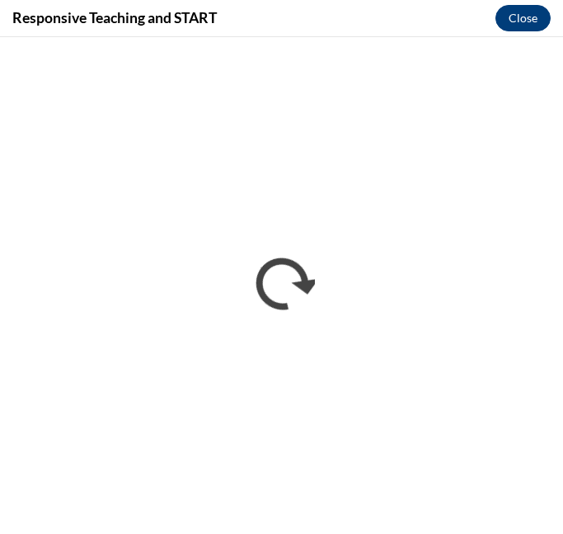
scroll to position [1681, 0]
